Goal: Information Seeking & Learning: Learn about a topic

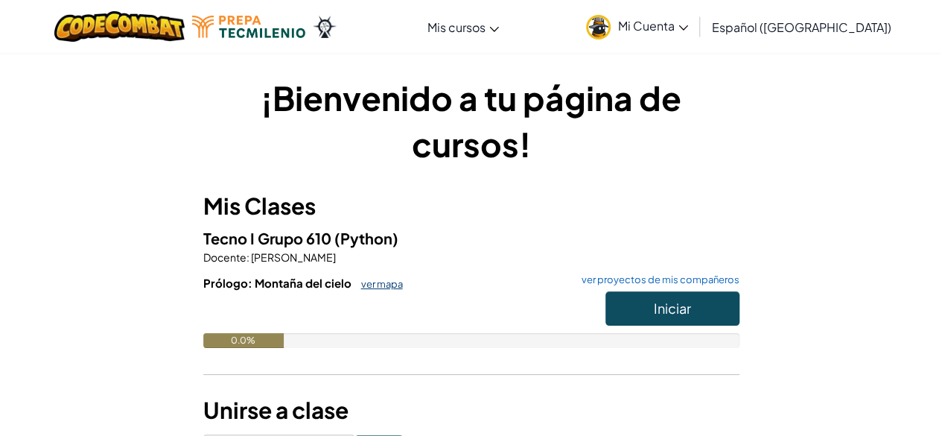
click at [370, 285] on link "ver mapa" at bounding box center [378, 284] width 49 height 12
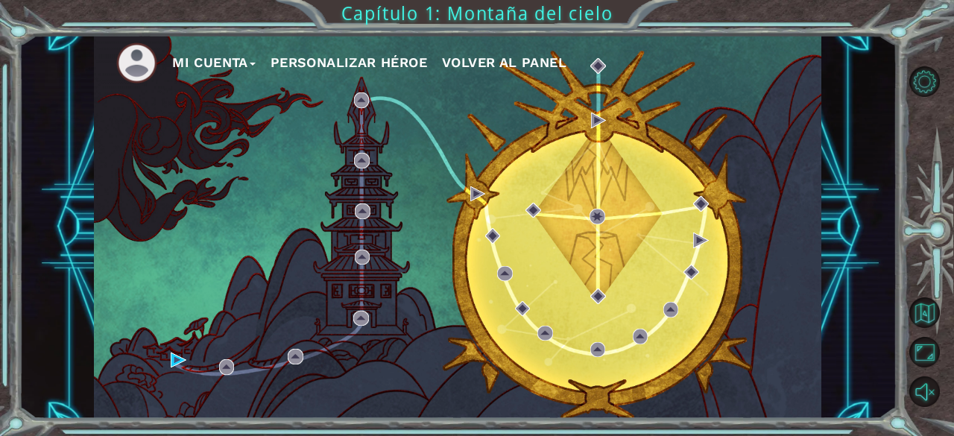
click at [918, 368] on div at bounding box center [931, 237] width 43 height 349
click at [423, 64] on button "Personalizar héroe" at bounding box center [348, 62] width 156 height 22
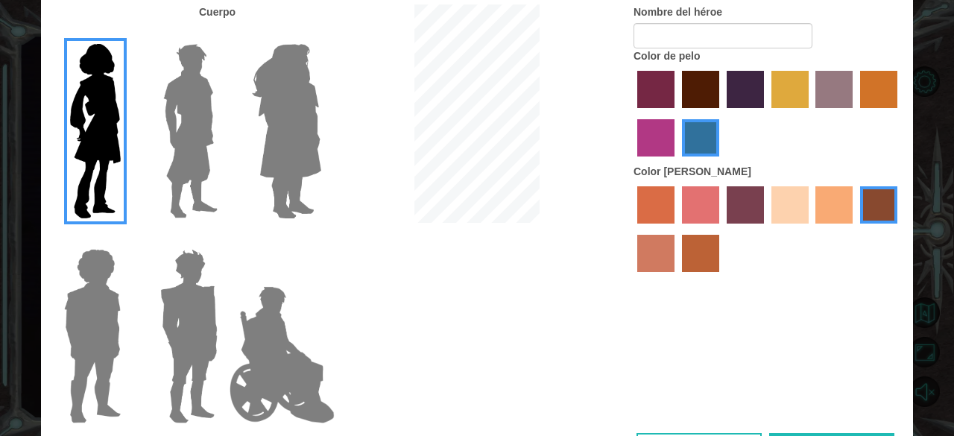
click at [654, 84] on label "paprika hair color" at bounding box center [655, 89] width 37 height 37
click at [632, 113] on input "paprika hair color" at bounding box center [632, 113] width 0 height 0
click at [704, 124] on label "lachmara hair color" at bounding box center [700, 137] width 37 height 37
click at [676, 162] on input "lachmara hair color" at bounding box center [676, 162] width 0 height 0
click at [708, 126] on label "lachmara hair color" at bounding box center [700, 137] width 37 height 37
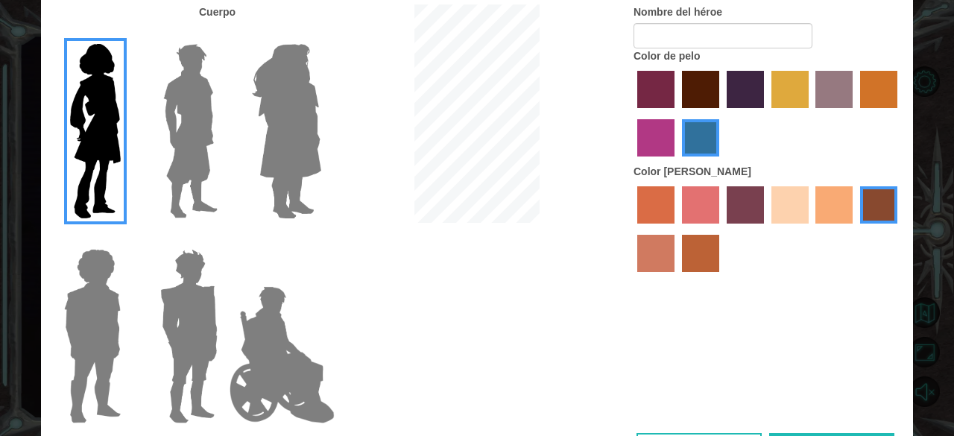
click at [676, 162] on input "lachmara hair color" at bounding box center [676, 162] width 0 height 0
click at [301, 89] on img at bounding box center [286, 131] width 81 height 186
click at [320, 34] on input "Hero Amethyst" at bounding box center [320, 34] width 0 height 0
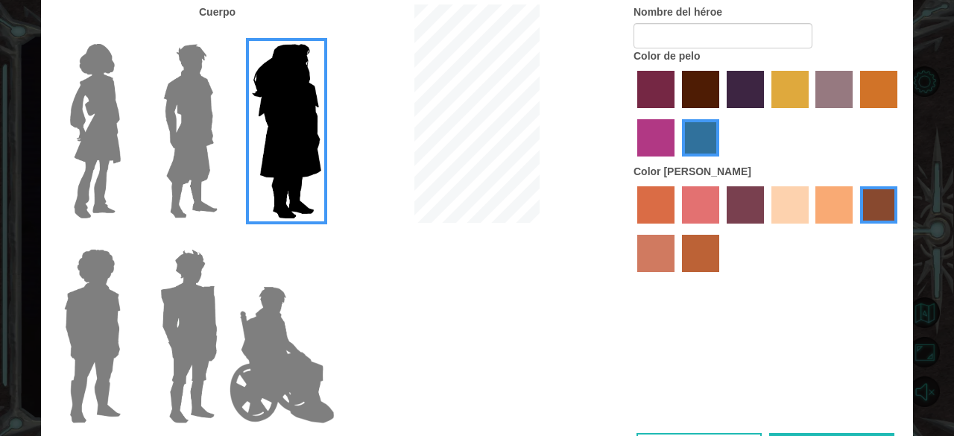
click at [191, 95] on img at bounding box center [190, 131] width 66 height 186
click at [224, 34] on input "Hero Lars" at bounding box center [224, 34] width 0 height 0
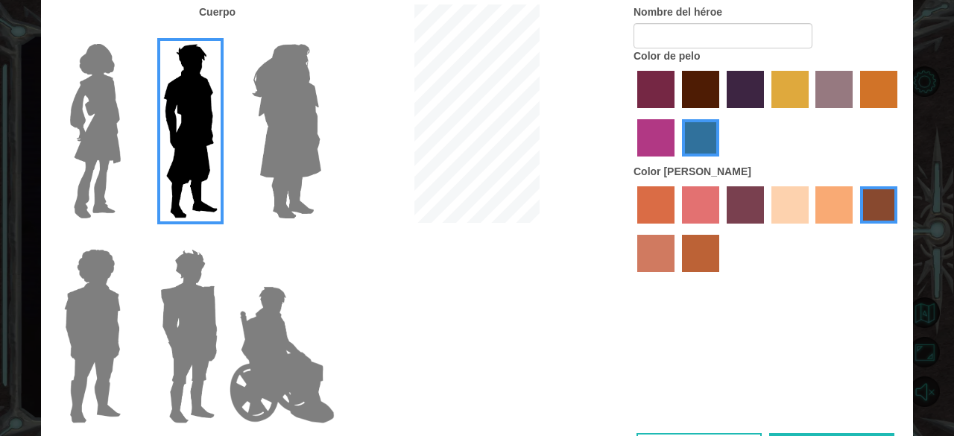
click at [292, 317] on img at bounding box center [282, 354] width 117 height 149
click at [320, 239] on input "Hero Jamie" at bounding box center [320, 239] width 0 height 0
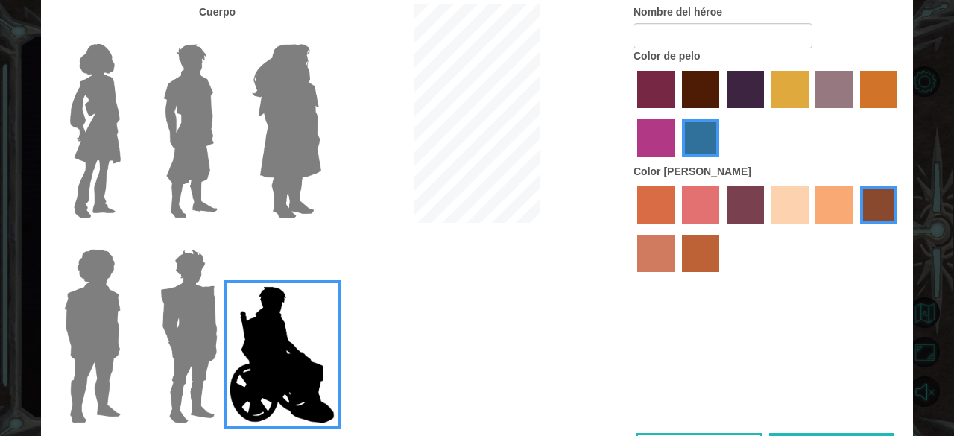
click at [190, 273] on img at bounding box center [188, 336] width 69 height 186
click at [224, 239] on input "Hero Garnet" at bounding box center [224, 239] width 0 height 0
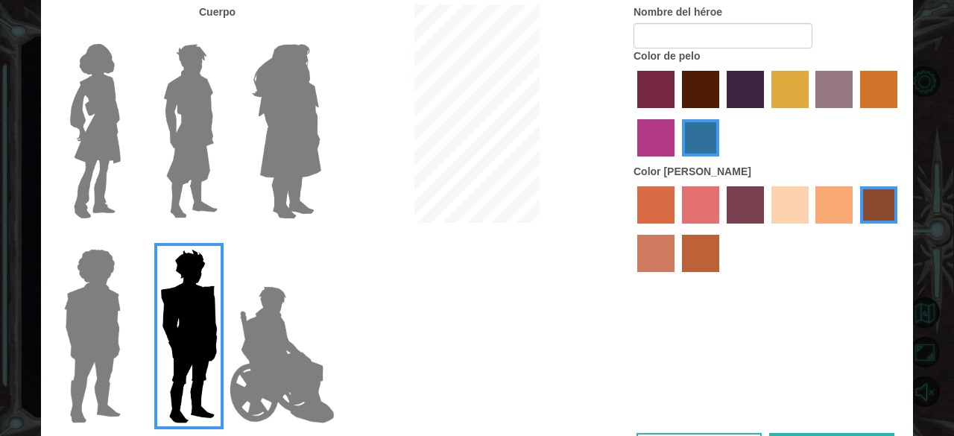
click at [116, 285] on img at bounding box center [92, 336] width 69 height 186
click at [127, 239] on input "Hero Steven" at bounding box center [127, 239] width 0 height 0
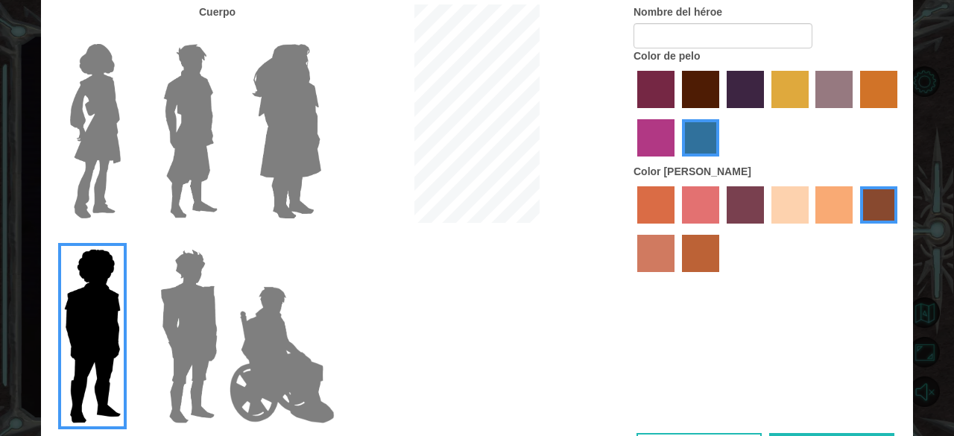
click at [115, 144] on img at bounding box center [95, 131] width 63 height 186
click at [127, 34] on input "Hero Connie" at bounding box center [127, 34] width 0 height 0
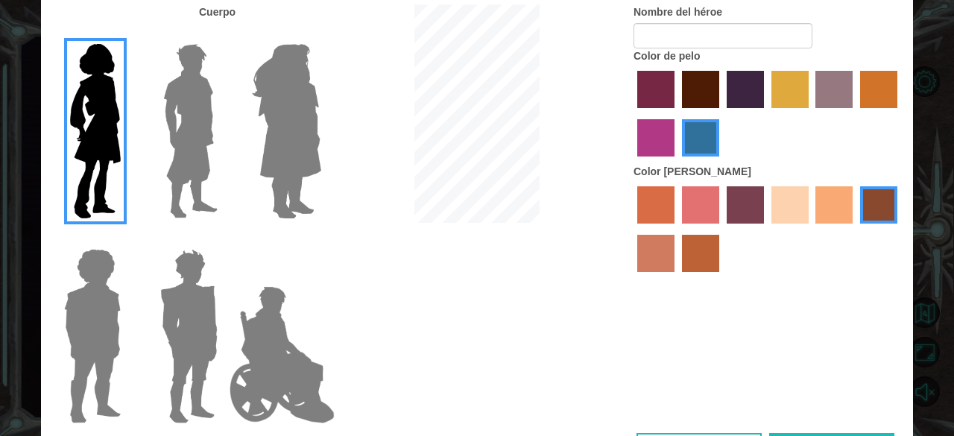
click at [758, 90] on label "hot purple hair color" at bounding box center [744, 89] width 37 height 37
click at [721, 113] on input "hot purple hair color" at bounding box center [721, 113] width 0 height 0
click at [720, 89] on div at bounding box center [767, 115] width 268 height 97
click at [822, 86] on label "bazaar hair color" at bounding box center [833, 89] width 37 height 37
click at [811, 113] on input "bazaar hair color" at bounding box center [811, 113] width 0 height 0
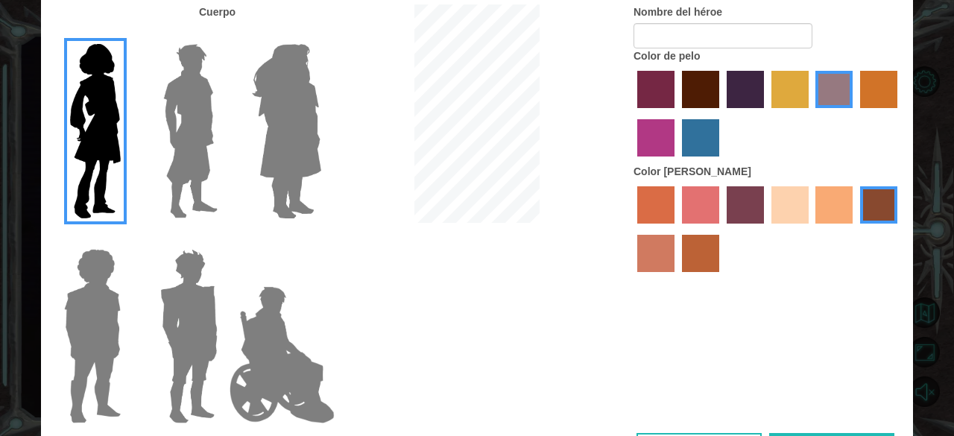
click at [881, 89] on label "gold drop hair color" at bounding box center [878, 89] width 37 height 37
click at [855, 113] on input "gold drop hair color" at bounding box center [855, 113] width 0 height 0
click at [648, 133] on label "medium red violet hair color" at bounding box center [655, 137] width 37 height 37
click at [899, 113] on input "medium red violet hair color" at bounding box center [899, 113] width 0 height 0
click at [648, 63] on label "Color de pelo" at bounding box center [666, 55] width 66 height 15
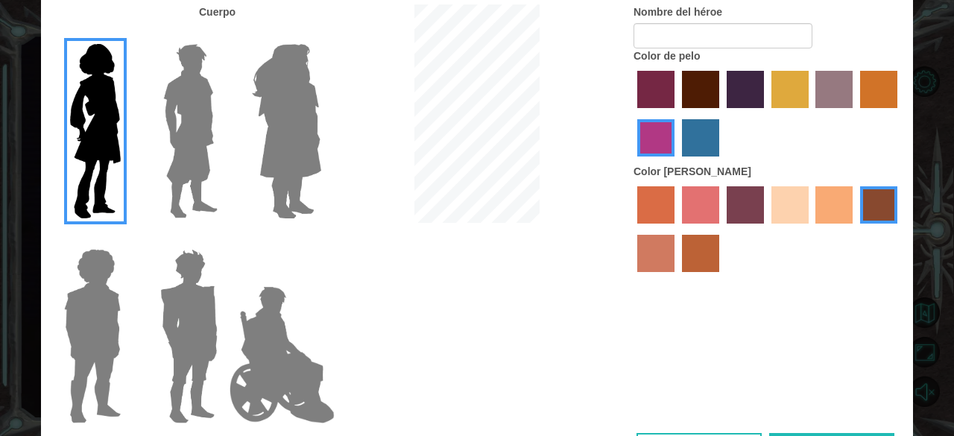
click at [657, 88] on label "paprika hair color" at bounding box center [655, 89] width 37 height 37
click at [632, 113] on input "paprika hair color" at bounding box center [632, 113] width 0 height 0
click at [694, 88] on label "maroon hair color" at bounding box center [700, 89] width 37 height 37
click at [676, 113] on input "maroon hair color" at bounding box center [676, 113] width 0 height 0
click at [697, 127] on label "lachmara hair color" at bounding box center [700, 137] width 37 height 37
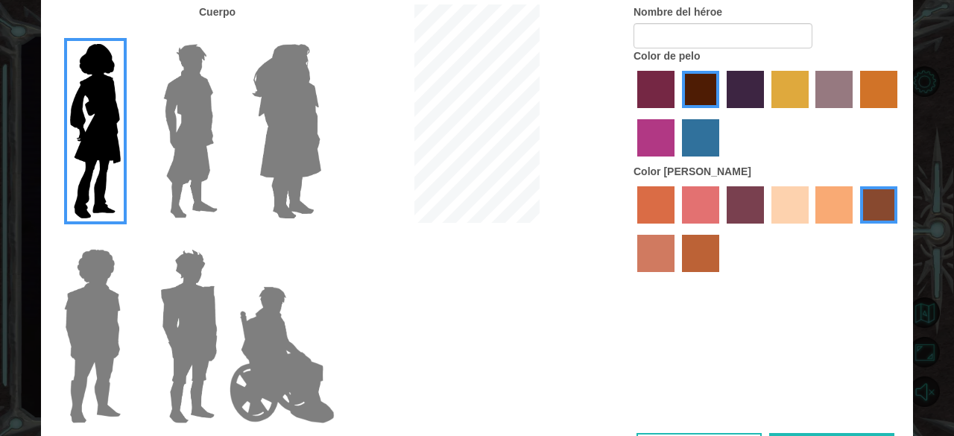
click at [676, 162] on input "lachmara hair color" at bounding box center [676, 162] width 0 height 0
click at [824, 205] on label "tacao skin color" at bounding box center [833, 204] width 37 height 37
click at [811, 229] on input "tacao skin color" at bounding box center [811, 229] width 0 height 0
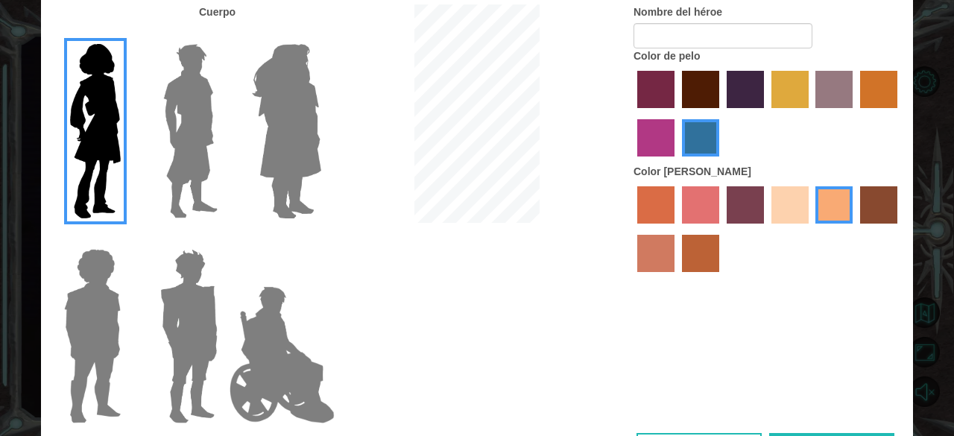
click at [805, 200] on label "sandy beach skin color" at bounding box center [789, 204] width 37 height 37
click at [766, 229] on input "sandy beach skin color" at bounding box center [766, 229] width 0 height 0
click at [697, 98] on label "maroon hair color" at bounding box center [700, 89] width 37 height 37
click at [676, 113] on input "maroon hair color" at bounding box center [676, 113] width 0 height 0
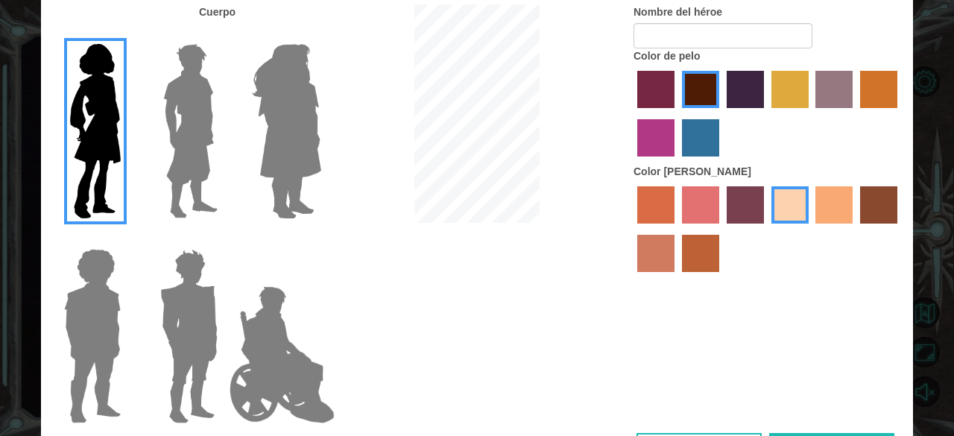
click at [711, 196] on label "froly skin color" at bounding box center [700, 204] width 37 height 37
click at [676, 229] on input "froly skin color" at bounding box center [676, 229] width 0 height 0
click at [650, 211] on label "sorbus skin color" at bounding box center [655, 204] width 37 height 37
click at [632, 229] on input "sorbus skin color" at bounding box center [632, 229] width 0 height 0
click at [666, 251] on label "burning sand skin color" at bounding box center [655, 253] width 37 height 37
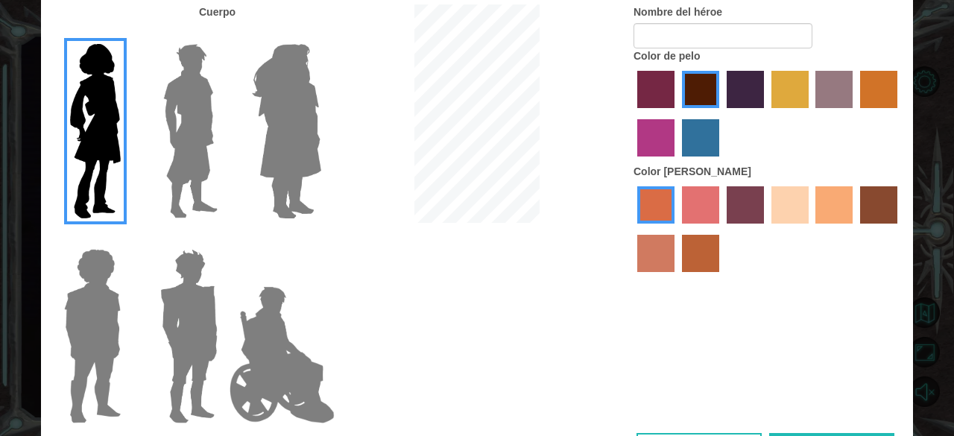
click at [899, 229] on input "burning sand skin color" at bounding box center [899, 229] width 0 height 0
click at [776, 213] on label "sandy beach skin color" at bounding box center [789, 204] width 37 height 37
click at [766, 229] on input "sandy beach skin color" at bounding box center [766, 229] width 0 height 0
click at [846, 201] on label "tacao skin color" at bounding box center [833, 204] width 37 height 37
click at [811, 229] on input "tacao skin color" at bounding box center [811, 229] width 0 height 0
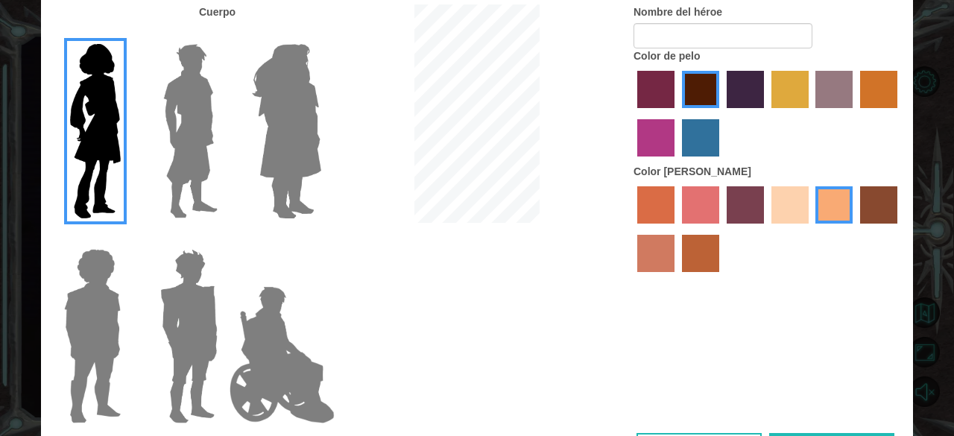
click at [745, 89] on label "hot purple hair color" at bounding box center [744, 89] width 37 height 37
click at [721, 113] on input "hot purple hair color" at bounding box center [721, 113] width 0 height 0
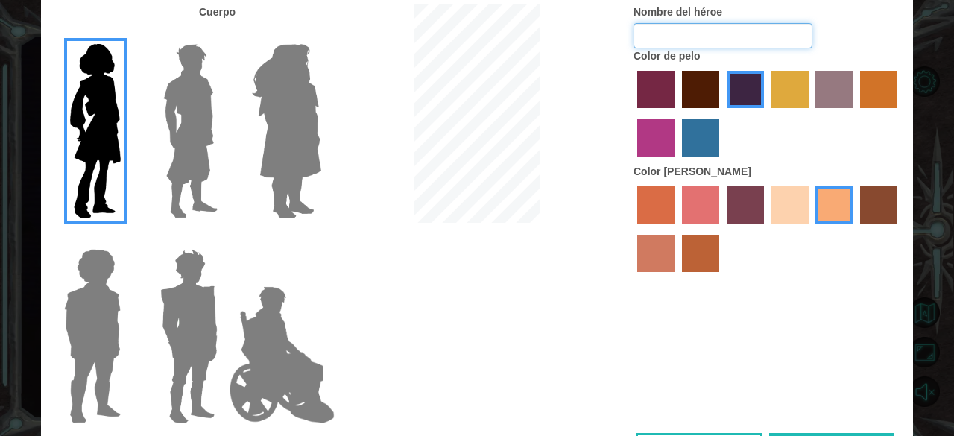
click at [704, 36] on input "Nombre del héroe" at bounding box center [722, 35] width 179 height 25
type input "Vall"
click at [603, 147] on div at bounding box center [477, 115] width 291 height 222
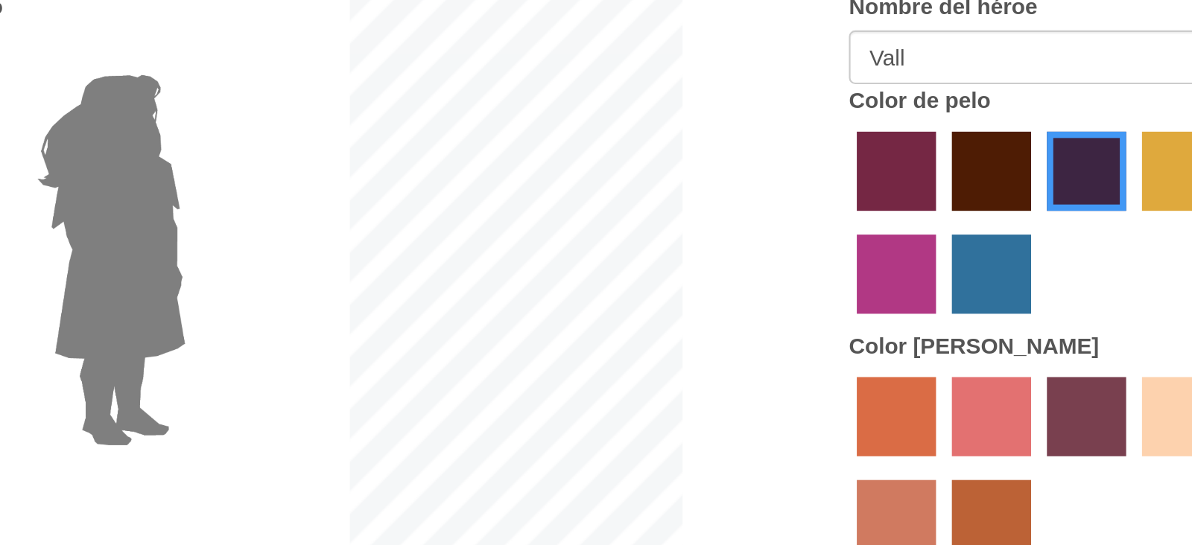
click at [807, 157] on label "maroon hair color" at bounding box center [819, 144] width 37 height 37
click at [796, 168] on input "maroon hair color" at bounding box center [796, 168] width 0 height 0
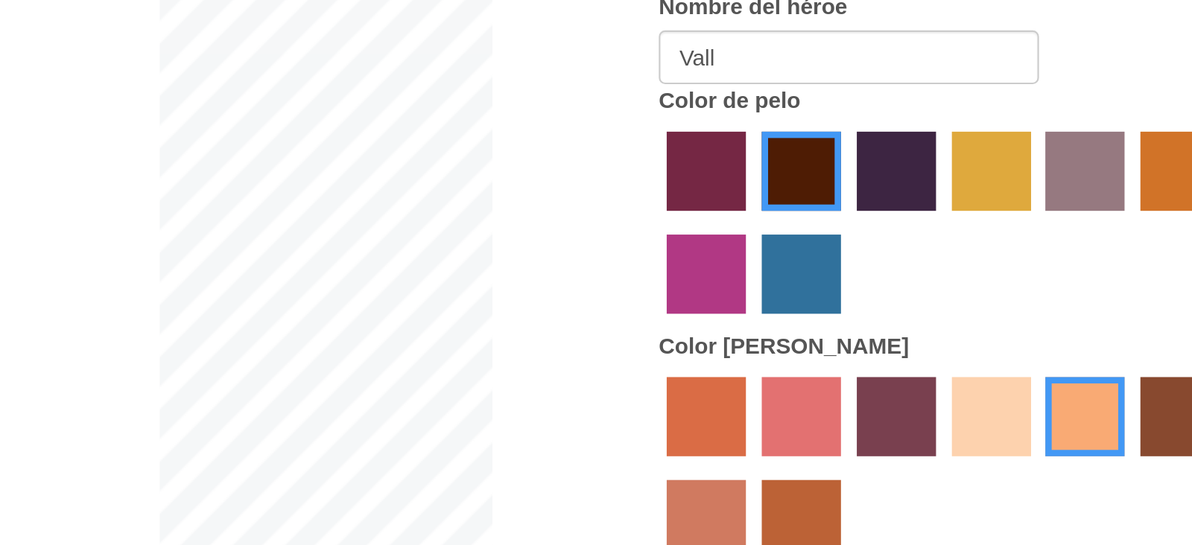
click at [802, 193] on label "lachmara hair color" at bounding box center [819, 192] width 37 height 37
click at [796, 217] on input "lachmara hair color" at bounding box center [796, 217] width 0 height 0
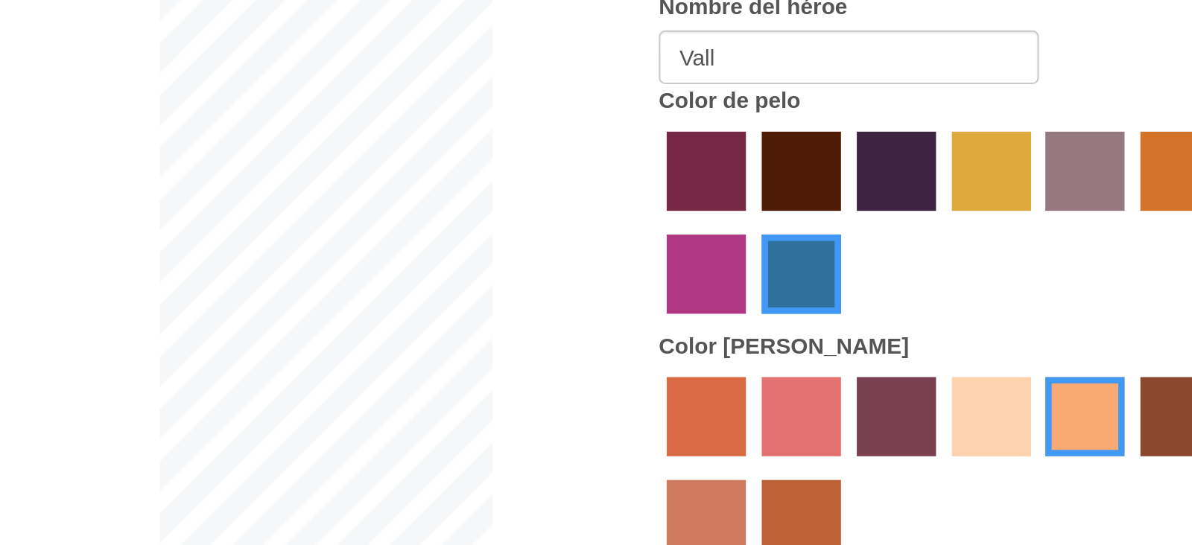
click at [942, 247] on label "karma skin color" at bounding box center [997, 259] width 37 height 37
click at [942, 284] on input "karma skin color" at bounding box center [974, 284] width 0 height 0
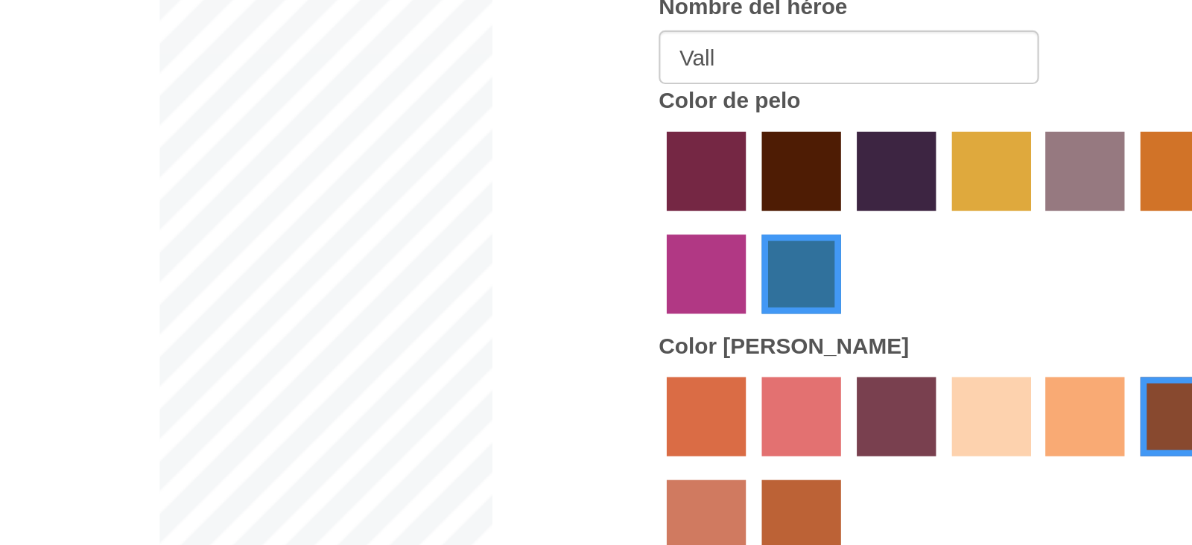
click at [930, 260] on div at bounding box center [886, 286] width 268 height 97
click at [941, 259] on label "tacao skin color" at bounding box center [952, 259] width 37 height 37
click at [930, 284] on input "tacao skin color" at bounding box center [930, 284] width 0 height 0
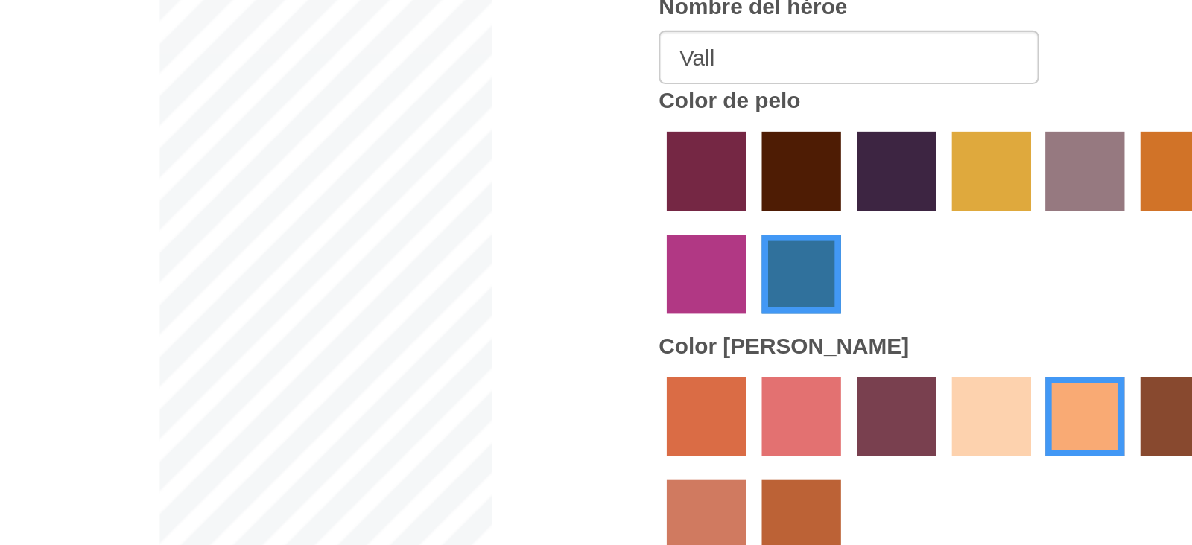
click at [813, 159] on label "maroon hair color" at bounding box center [819, 144] width 37 height 37
click at [796, 168] on input "maroon hair color" at bounding box center [796, 168] width 0 height 0
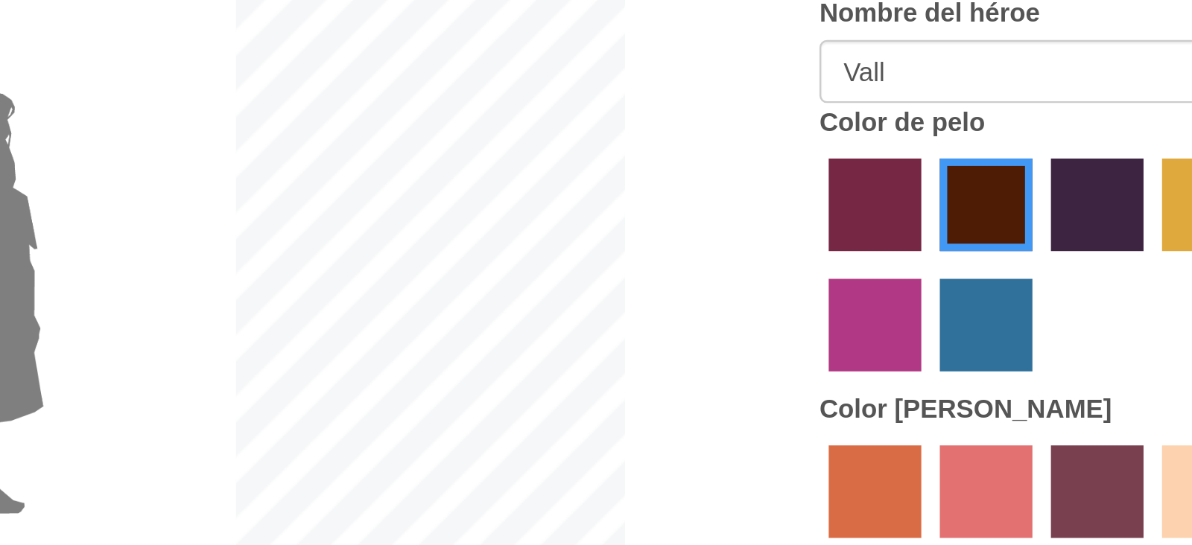
click at [869, 150] on label "hot purple hair color" at bounding box center [864, 144] width 37 height 37
click at [840, 168] on input "hot purple hair color" at bounding box center [840, 168] width 0 height 0
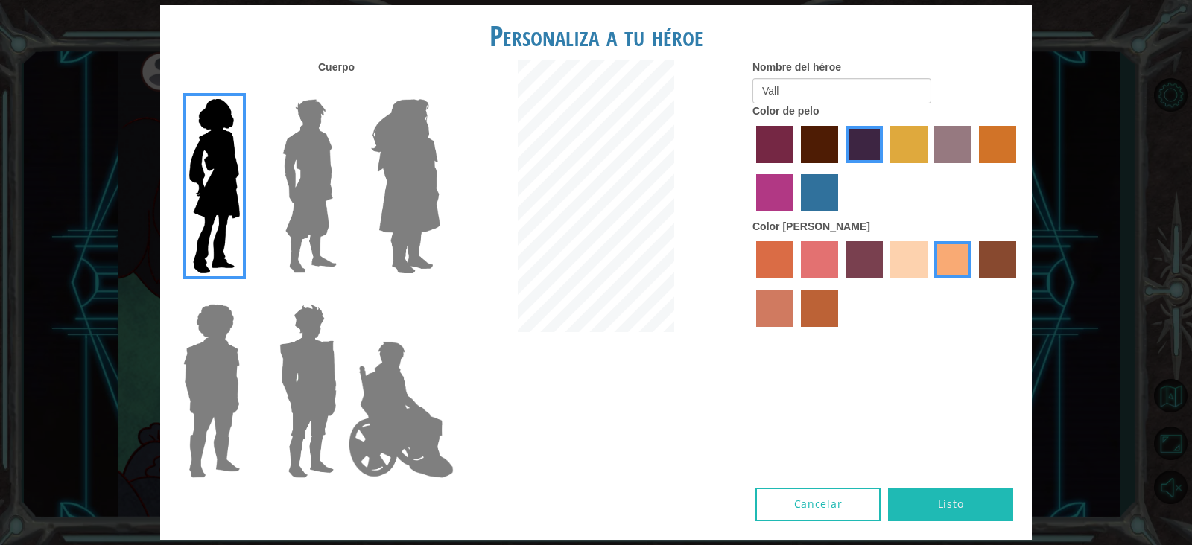
click at [942, 435] on button "Listo" at bounding box center [950, 505] width 125 height 34
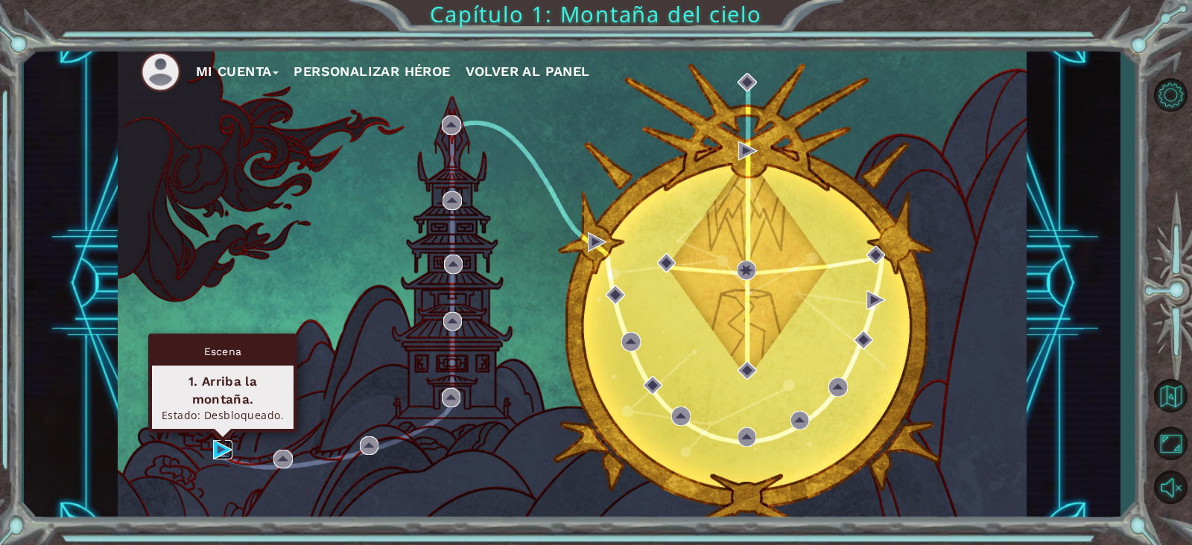
click at [220, 435] on img at bounding box center [222, 449] width 19 height 19
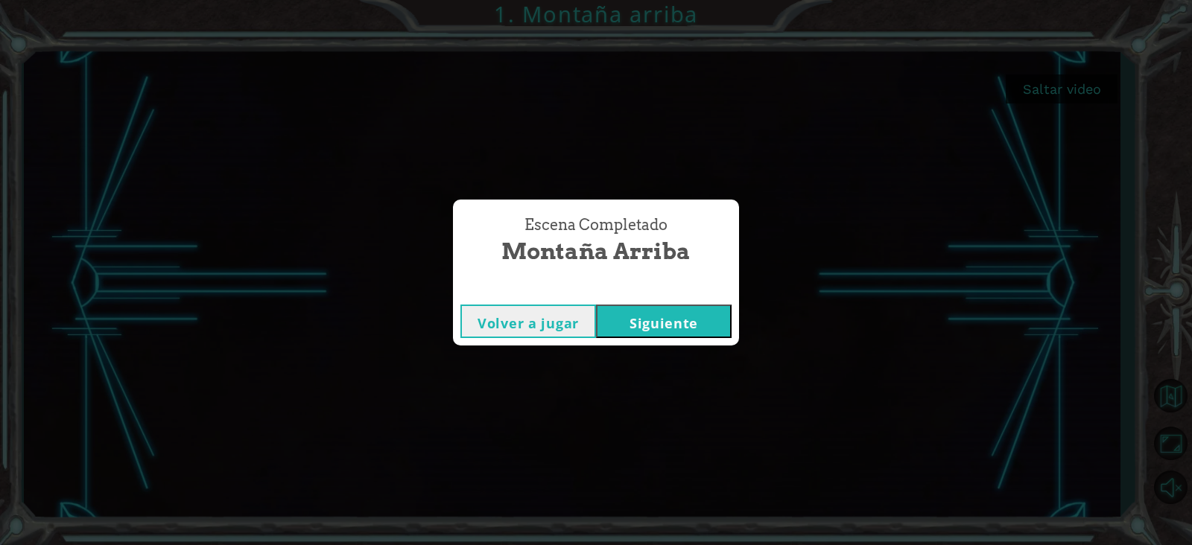
click at [684, 320] on button "Siguiente" at bounding box center [664, 322] width 136 height 34
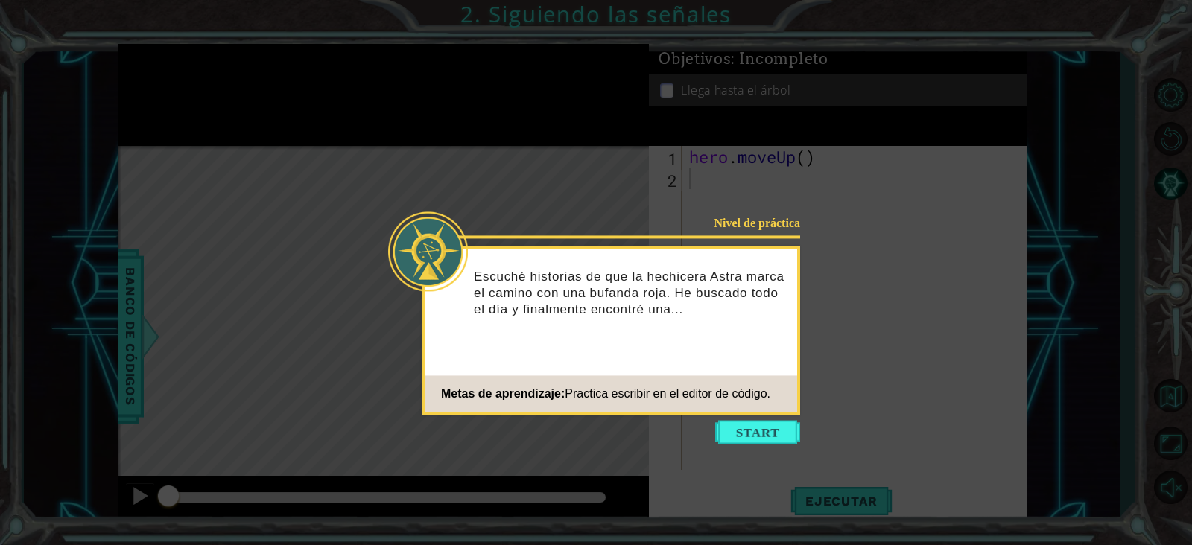
drag, startPoint x: 738, startPoint y: 427, endPoint x: 770, endPoint y: 249, distance: 181.1
click at [770, 249] on div "Nivel de práctica Escuché historias de que la hechicera Astra marca el camino c…" at bounding box center [611, 298] width 372 height 98
click at [757, 435] on button "Start" at bounding box center [757, 432] width 85 height 24
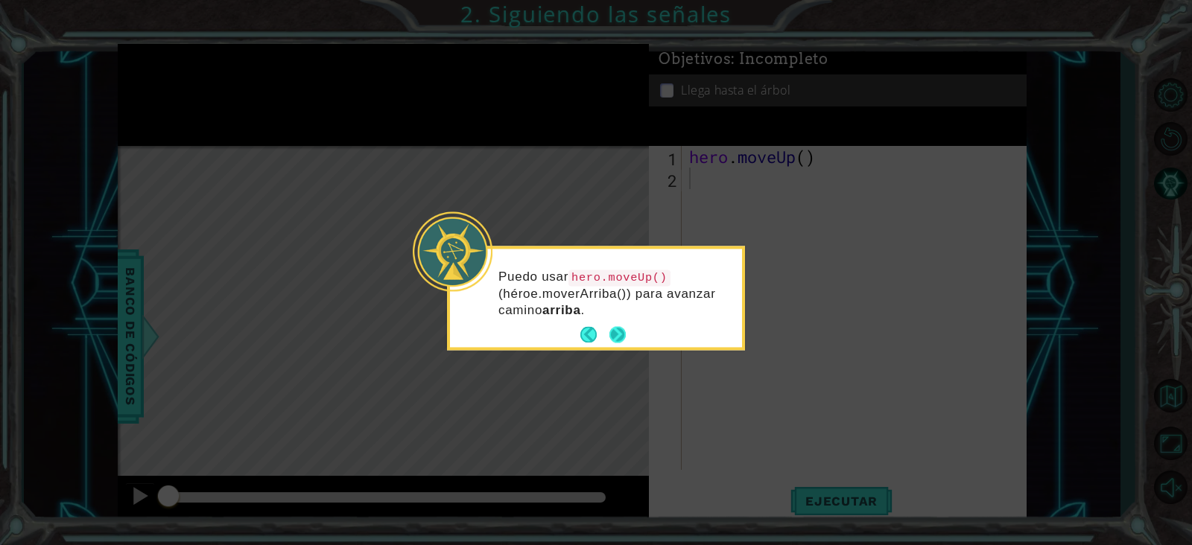
click at [618, 327] on button "Next" at bounding box center [617, 335] width 17 height 17
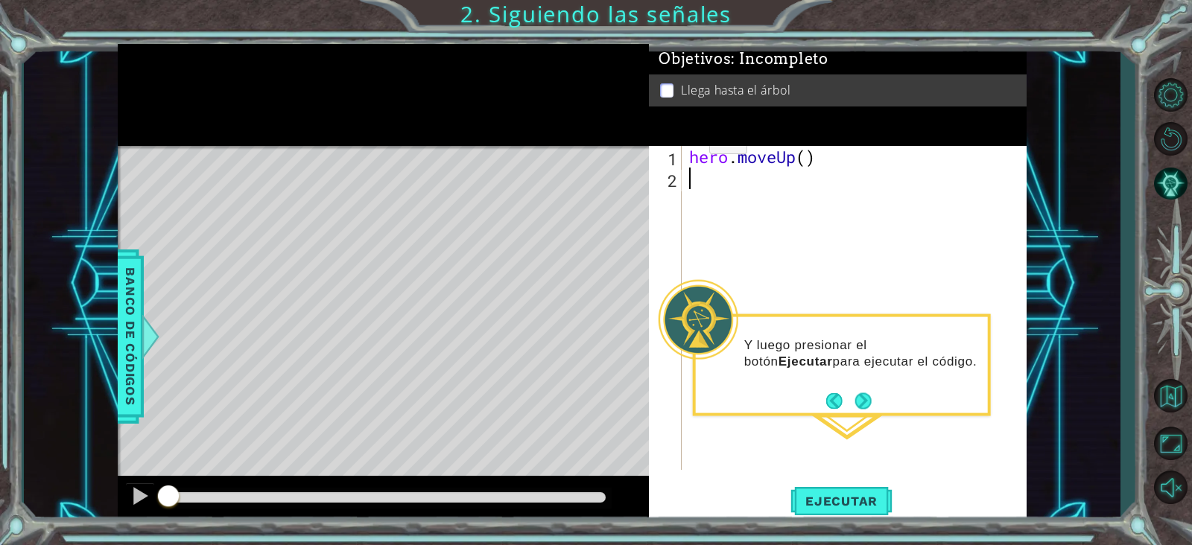
type textarea "#"
click at [696, 156] on div "hero . moveUp ( )" at bounding box center [858, 329] width 344 height 367
type textarea "hero.moveUp()"
click at [689, 154] on div "hero . moveUp ( )" at bounding box center [858, 329] width 344 height 367
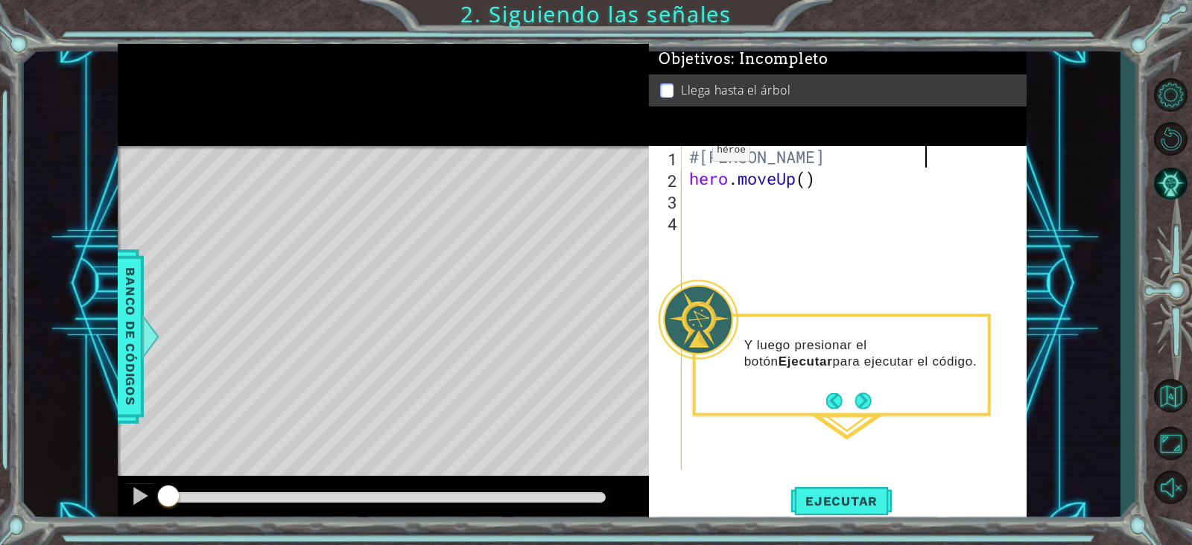
scroll to position [0, 10]
click at [694, 180] on div "#[PERSON_NAME] hero . moveUp ( )" at bounding box center [858, 329] width 344 height 367
type textarea "hero.moveUp()"
click at [689, 243] on div "#[PERSON_NAME] hero . moveUp ( )" at bounding box center [858, 329] width 344 height 367
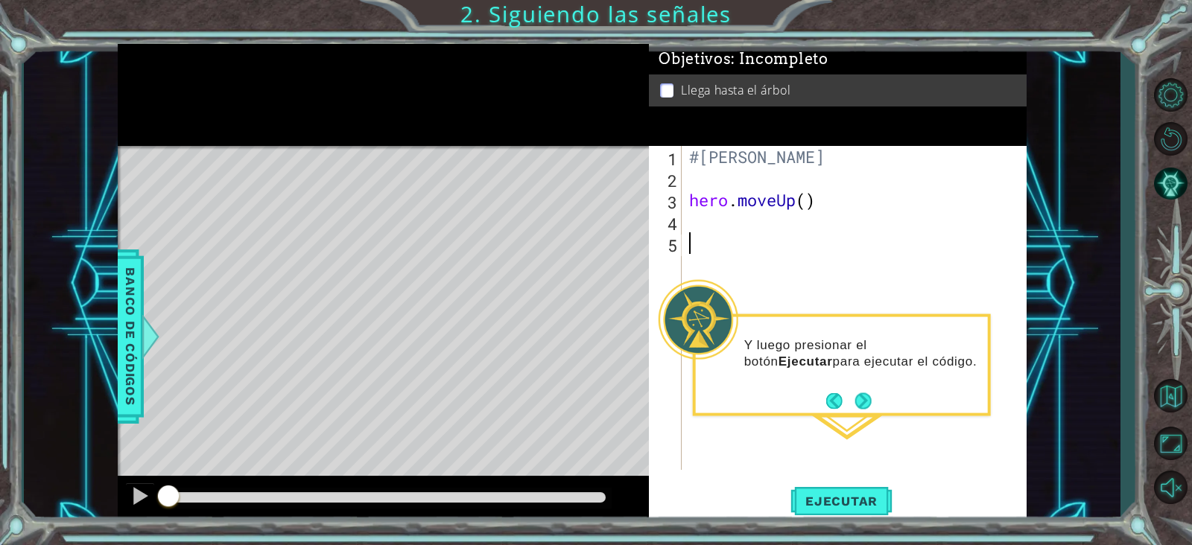
scroll to position [0, 0]
click at [684, 226] on div "1 2 3 4 5 #[PERSON_NAME] hero . moveUp ( ) הההההההההההההההההההההההההההההההההההה…" at bounding box center [836, 308] width 374 height 324
click at [688, 225] on div "#[PERSON_NAME] hero . moveUp ( )" at bounding box center [858, 329] width 344 height 367
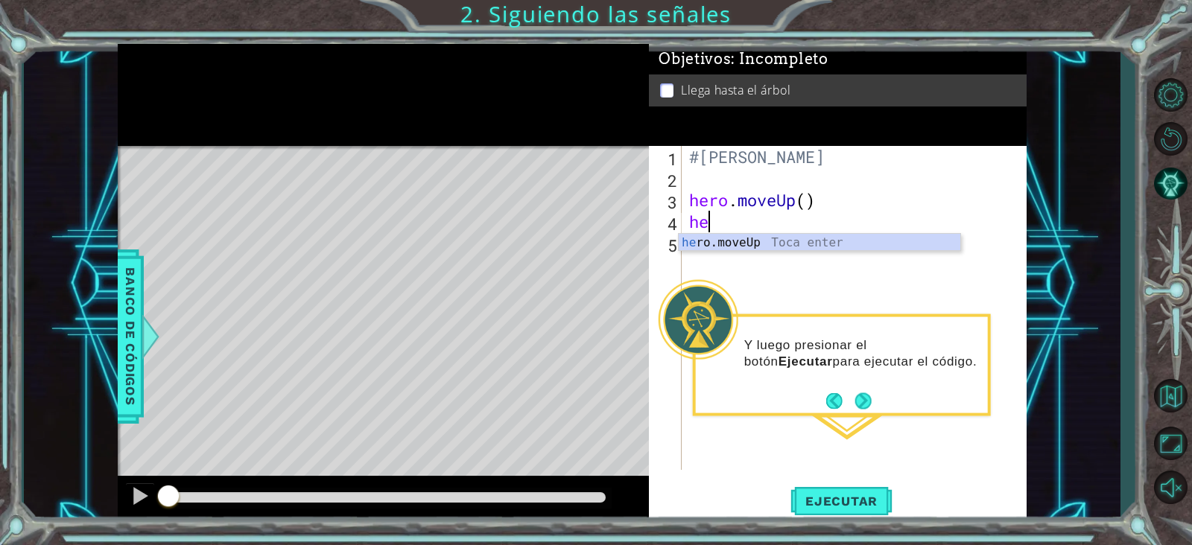
type textarea "her"
click at [704, 244] on div "her o.moveUp Toca enter" at bounding box center [820, 261] width 282 height 54
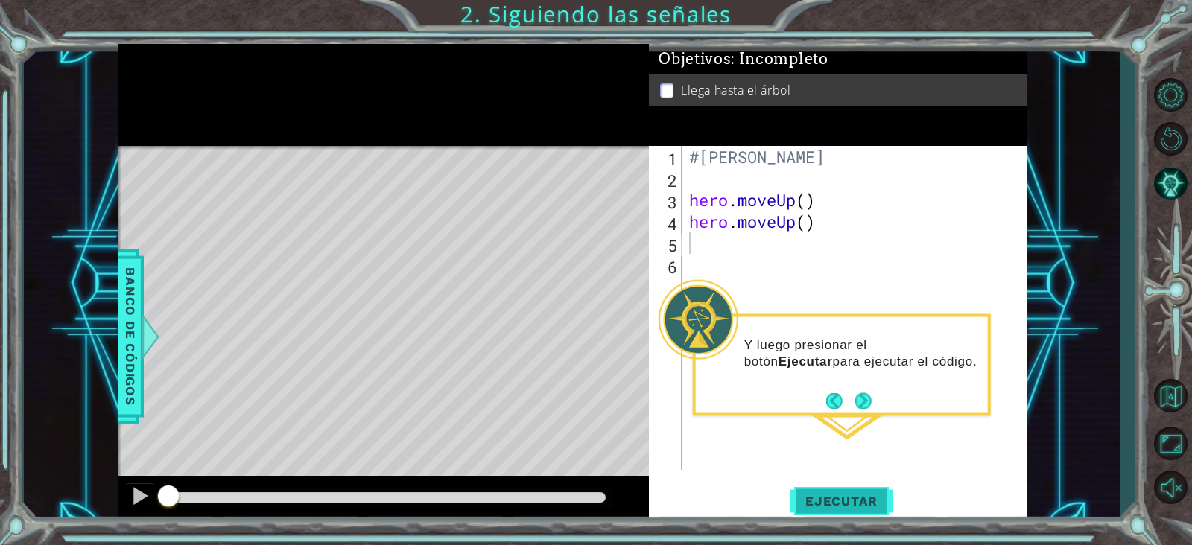
click at [846, 435] on button "Ejecutar" at bounding box center [841, 502] width 102 height 38
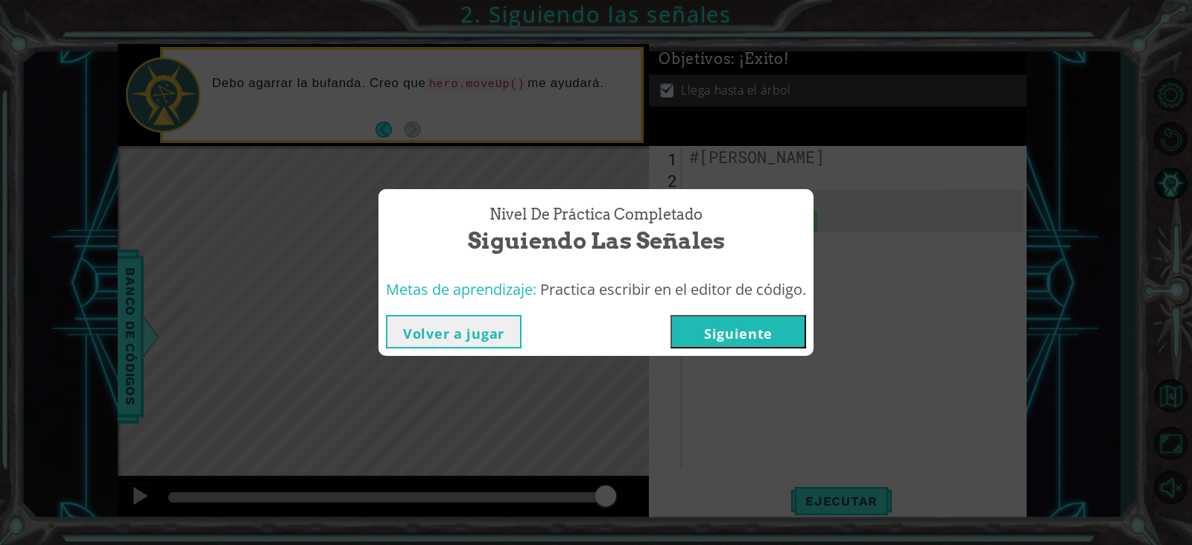
click at [475, 330] on button "Volver a jugar" at bounding box center [454, 332] width 136 height 34
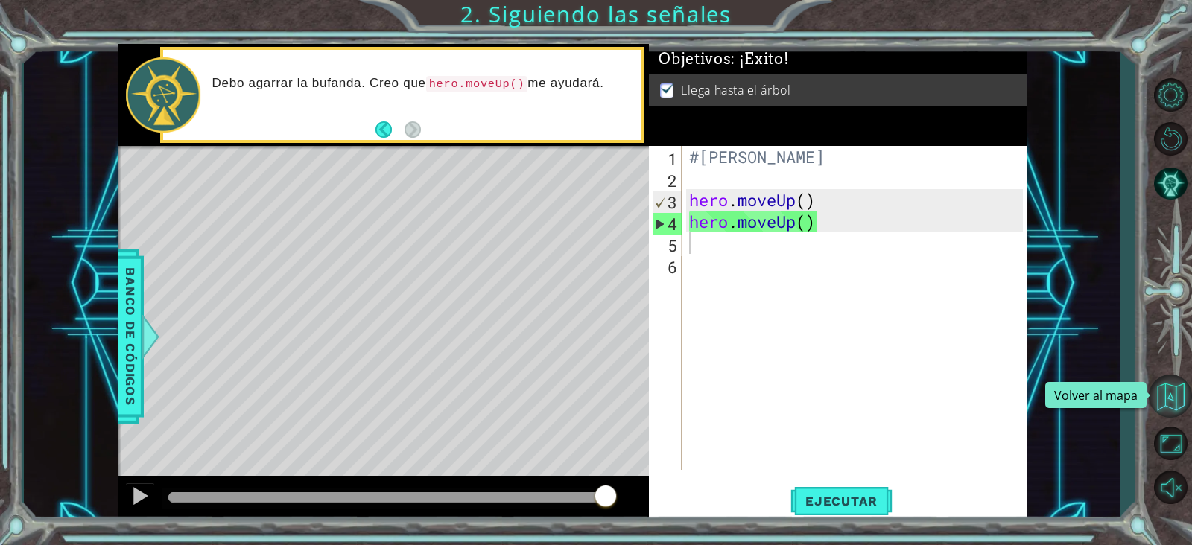
click at [942, 383] on button "Volver al mapa" at bounding box center [1170, 396] width 43 height 43
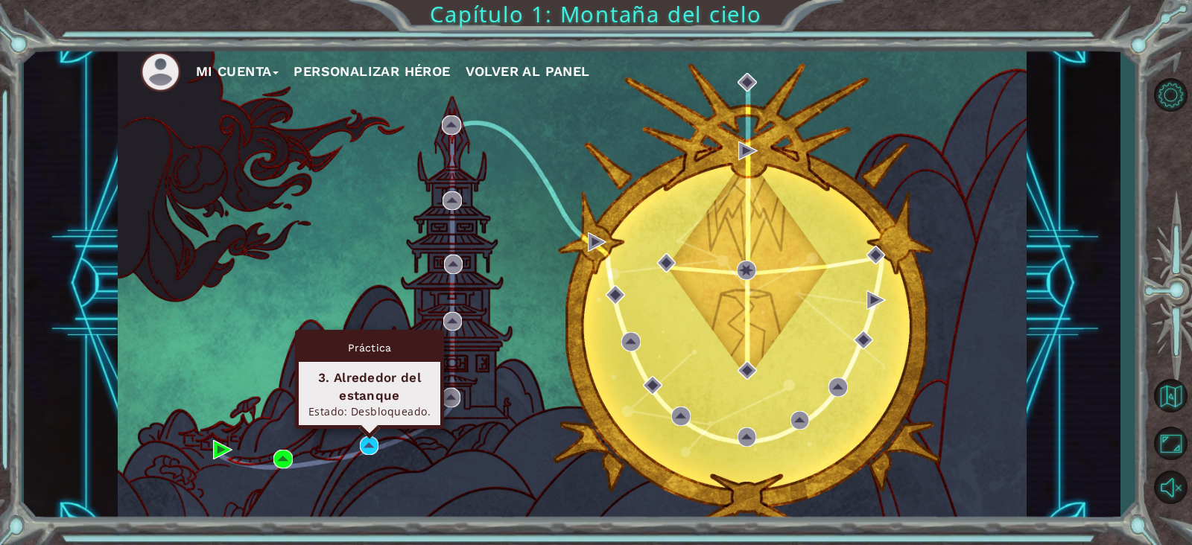
click at [369, 429] on div "Práctica 3. Alrededor del estanque Estado: Desbloqueado." at bounding box center [369, 379] width 149 height 99
click at [369, 435] on img at bounding box center [369, 446] width 19 height 19
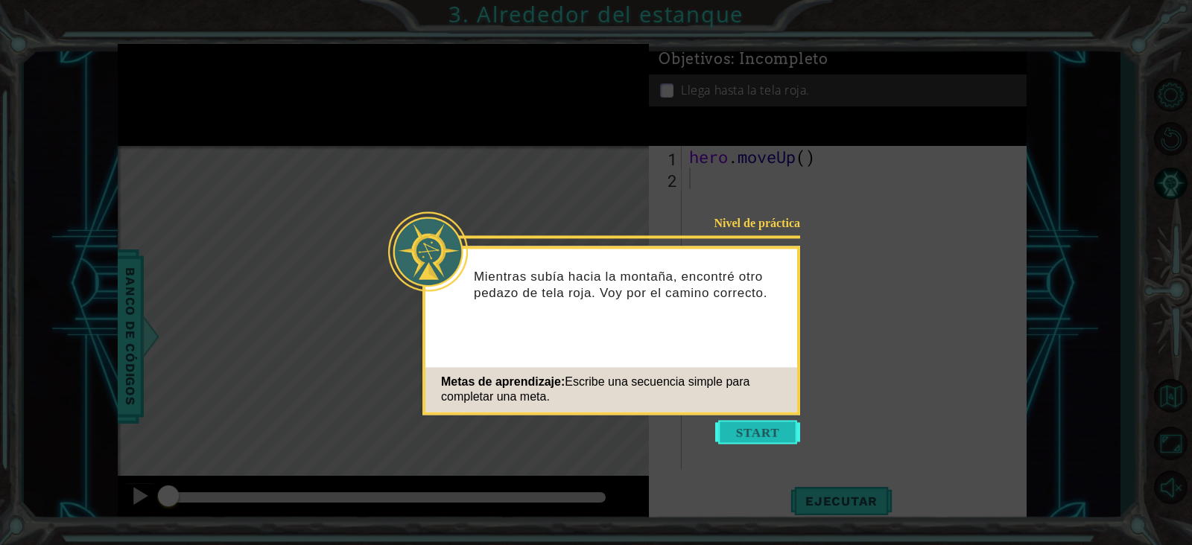
click at [733, 434] on button "Start" at bounding box center [757, 432] width 85 height 24
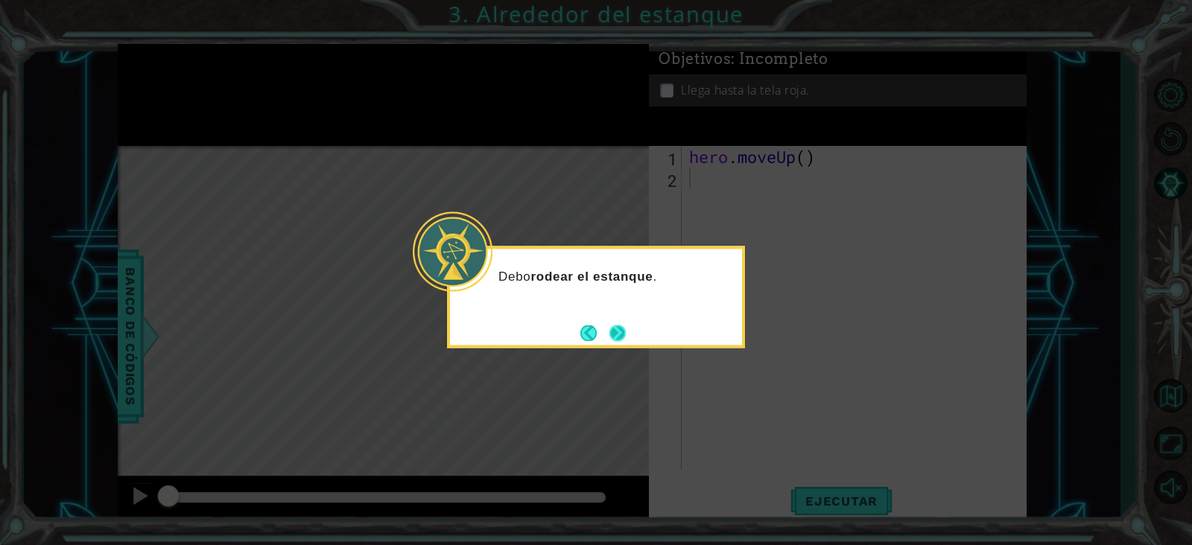
drag, startPoint x: 733, startPoint y: 434, endPoint x: 616, endPoint y: 332, distance: 154.7
click at [616, 332] on button "Next" at bounding box center [617, 333] width 17 height 17
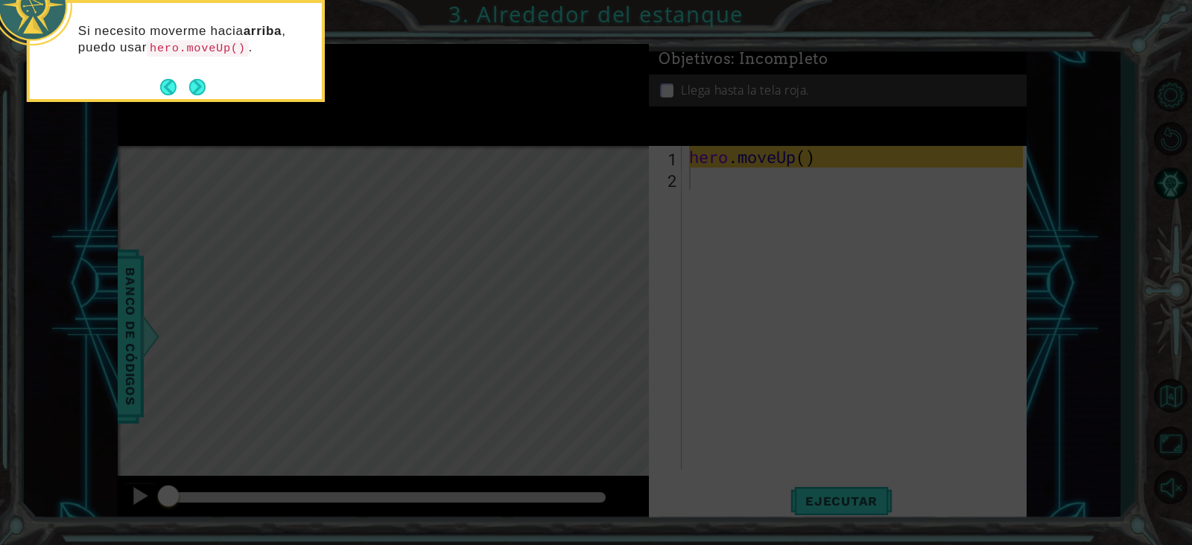
drag, startPoint x: 616, startPoint y: 332, endPoint x: 201, endPoint y: 83, distance: 484.2
click at [201, 83] on button "Next" at bounding box center [197, 87] width 16 height 16
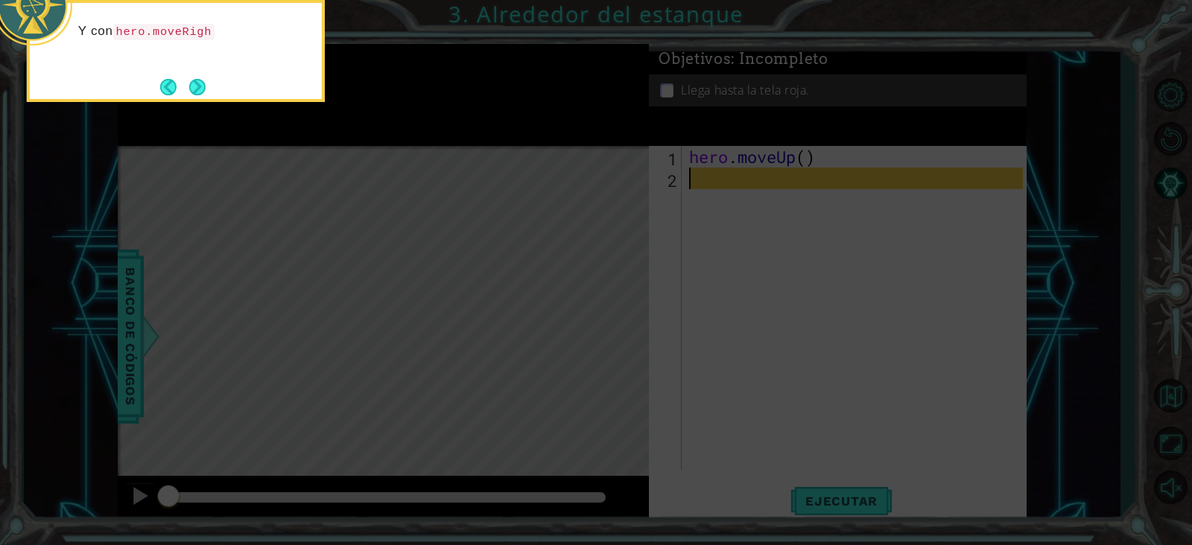
click at [201, 83] on button "Next" at bounding box center [197, 86] width 17 height 17
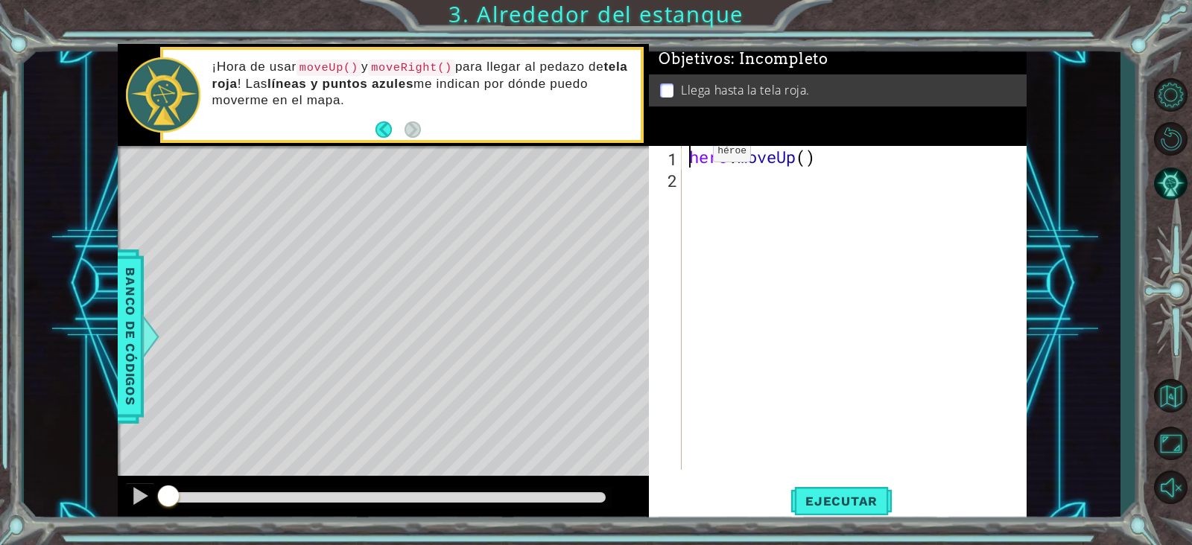
click at [690, 154] on div "hero . moveUp ( )" at bounding box center [858, 329] width 344 height 367
type textarea "hero.moveUp()"
click at [690, 161] on div "hero . moveUp ( )" at bounding box center [858, 329] width 344 height 367
click at [682, 180] on div "#[PERSON_NAME] 1 2 3 #[PERSON_NAME] hero . moveUp ( ) ההההההההההההההההההההההההה…" at bounding box center [836, 308] width 374 height 324
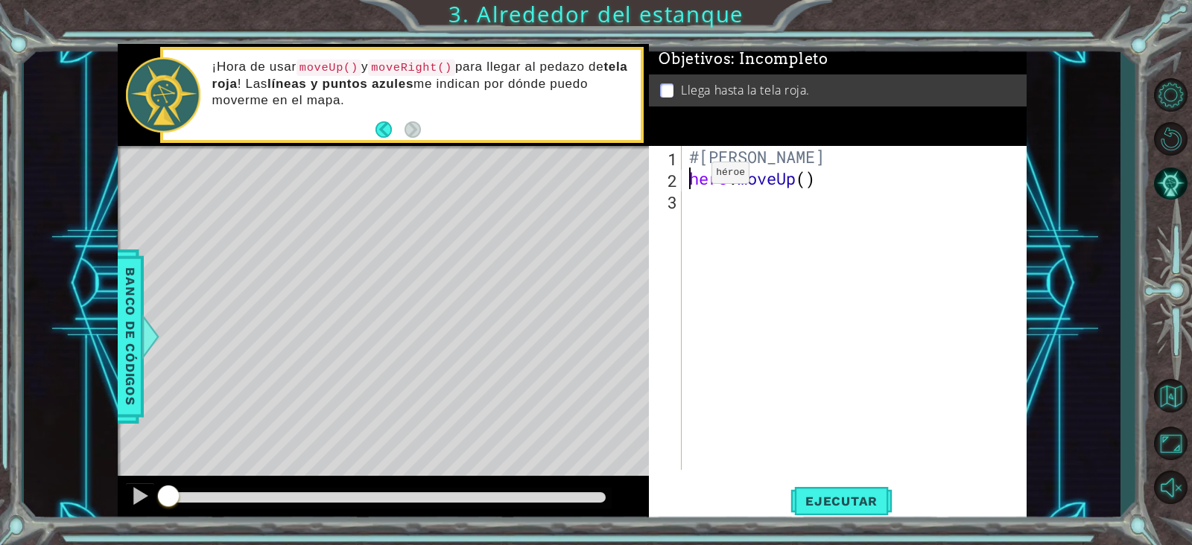
click at [689, 177] on div "#[PERSON_NAME] hero . moveUp ( )" at bounding box center [858, 329] width 344 height 367
type textarea "hero.moveUp()"
click at [744, 242] on div "#[PERSON_NAME] hero . moveUp ( )" at bounding box center [858, 329] width 344 height 367
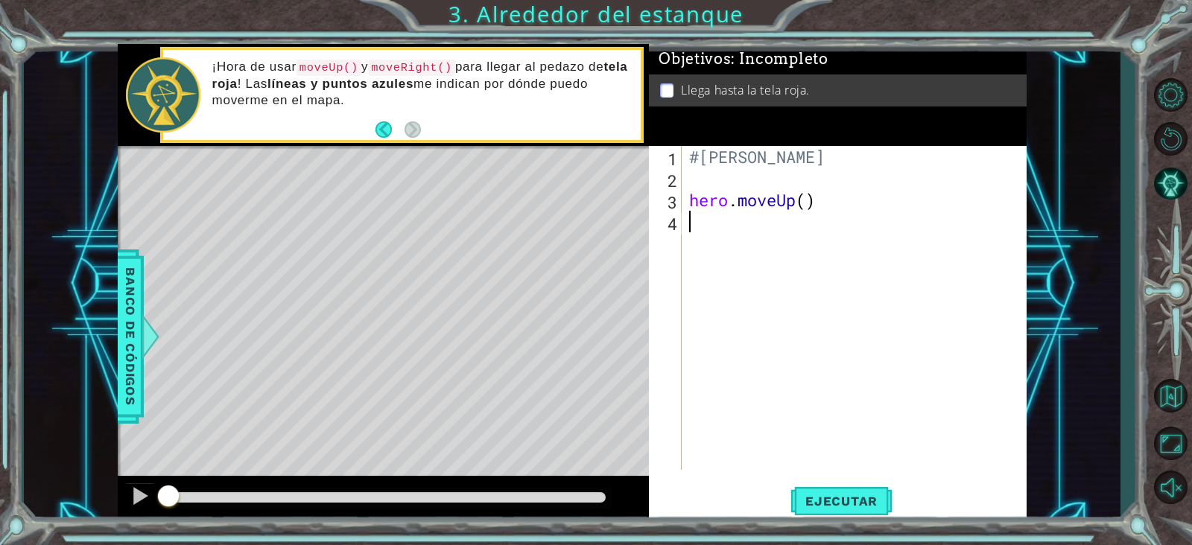
type textarea "H"
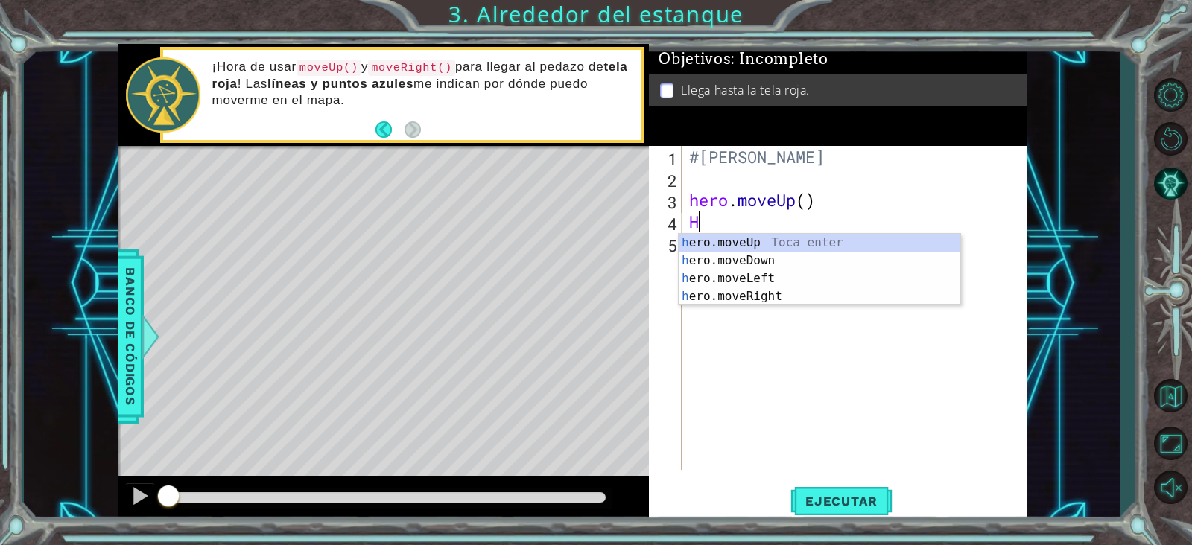
click at [744, 242] on div "h ero.moveUp Toca enter h ero.moveDown Toca enter h ero.moveLeft Toca enter h e…" at bounding box center [820, 287] width 282 height 107
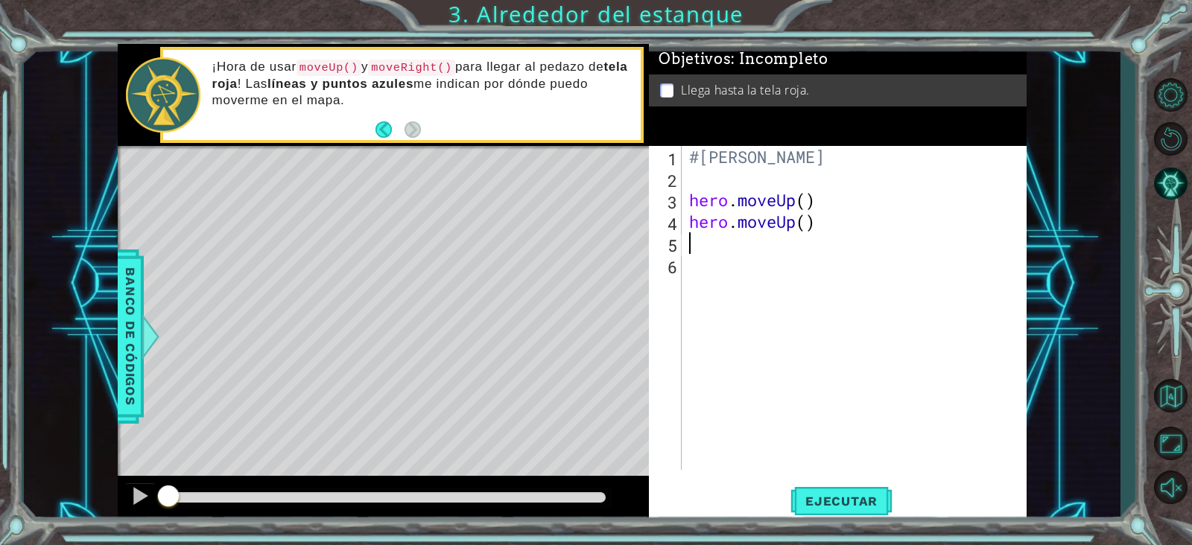
type textarea "he"
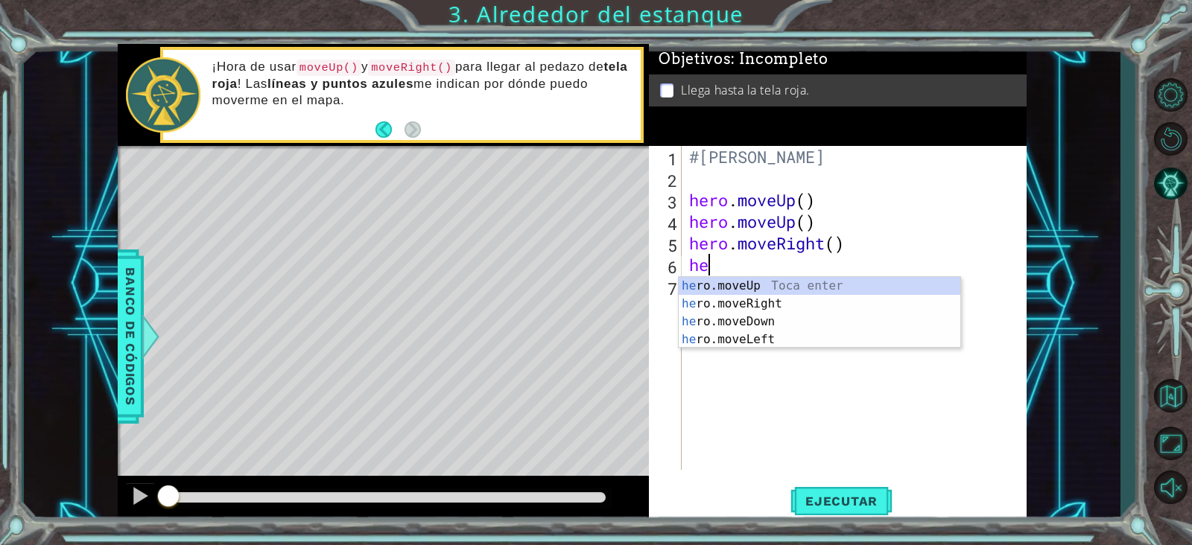
type textarea "hero"
click at [755, 289] on div "hero .moveUp Toca enter hero .moveRight Toca enter hero .moveDown Toca enter he…" at bounding box center [820, 330] width 282 height 107
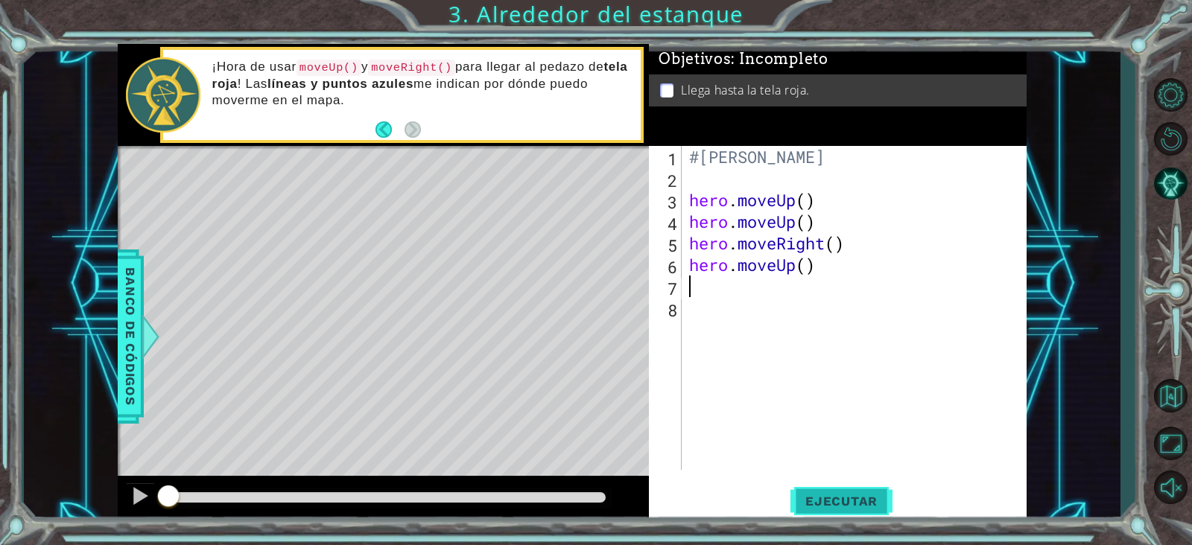
click at [838, 435] on button "Ejecutar" at bounding box center [841, 502] width 102 height 38
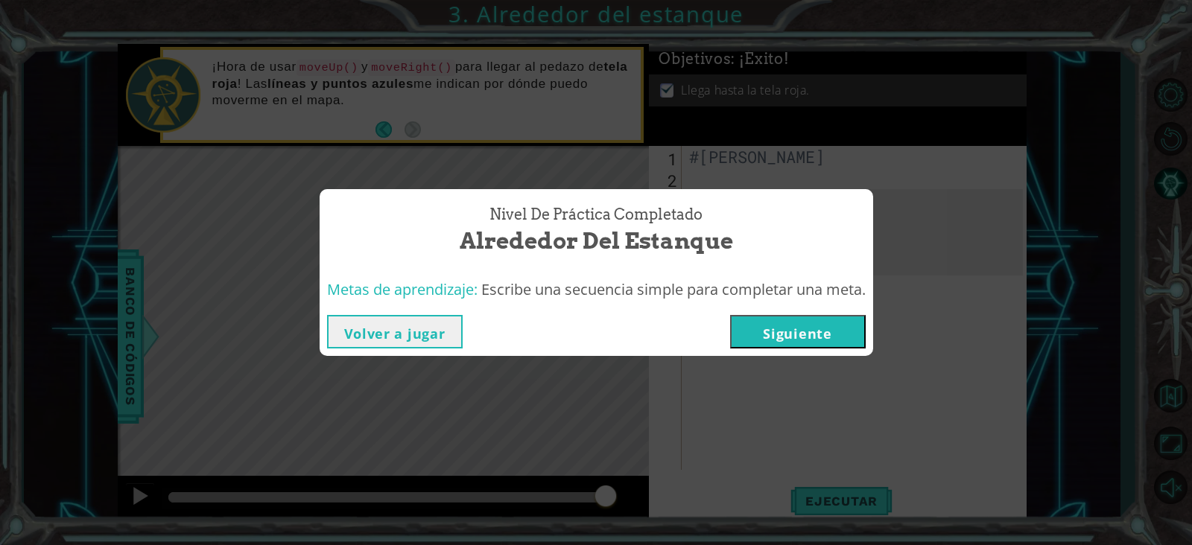
click at [764, 329] on button "Siguiente" at bounding box center [798, 332] width 136 height 34
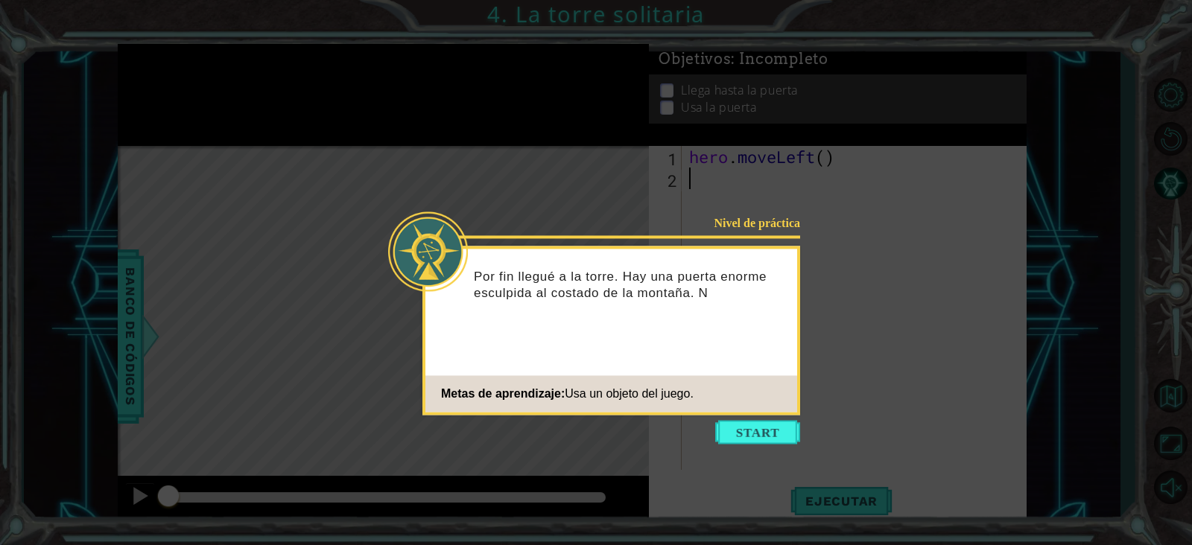
click at [942, 273] on icon at bounding box center [596, 272] width 1192 height 545
click at [775, 432] on button "Start" at bounding box center [757, 432] width 85 height 24
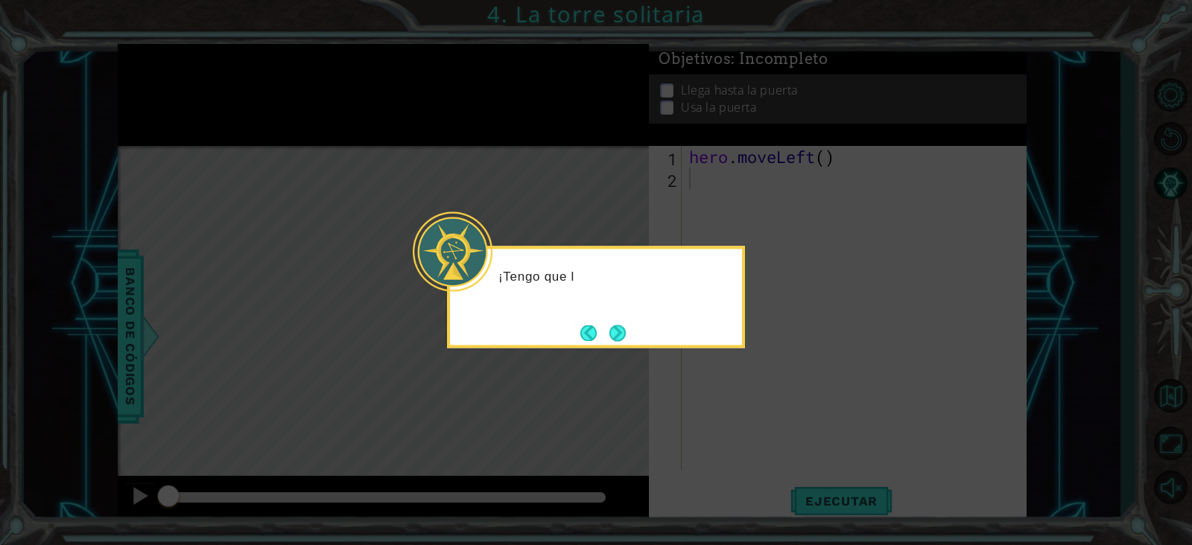
click at [722, 398] on icon at bounding box center [596, 272] width 1192 height 545
click at [648, 359] on icon at bounding box center [596, 272] width 1192 height 545
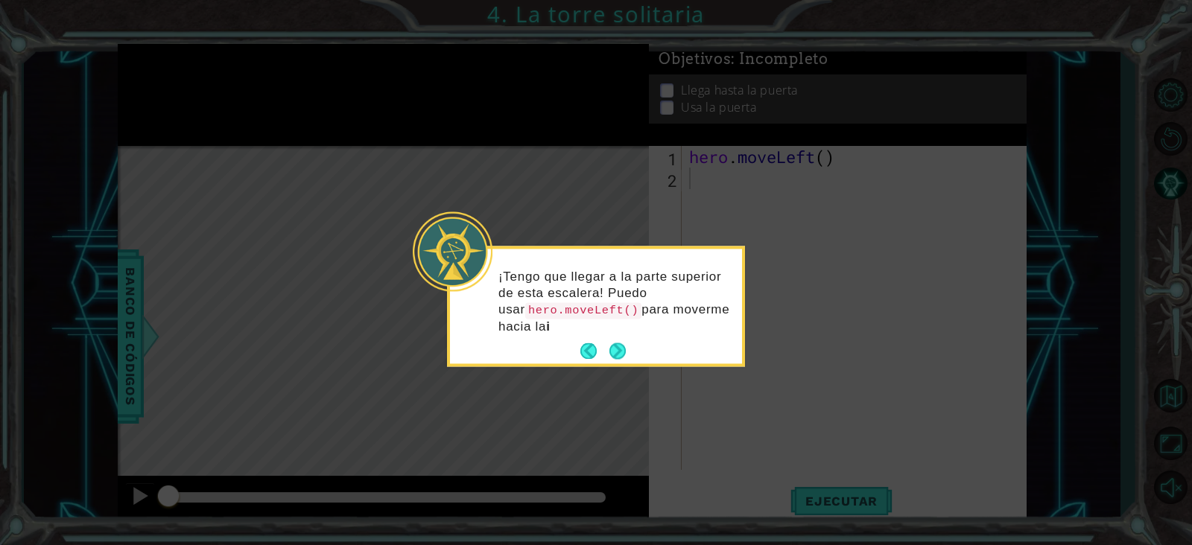
click at [703, 171] on icon at bounding box center [596, 272] width 1192 height 545
click at [726, 150] on icon at bounding box center [596, 272] width 1192 height 545
click at [648, 332] on p "¡Tengo que llegar a la parte superior de [PERSON_NAME]! Puedo usar hero.moveLef…" at bounding box center [614, 302] width 233 height 66
click at [622, 353] on button "Next" at bounding box center [617, 351] width 17 height 17
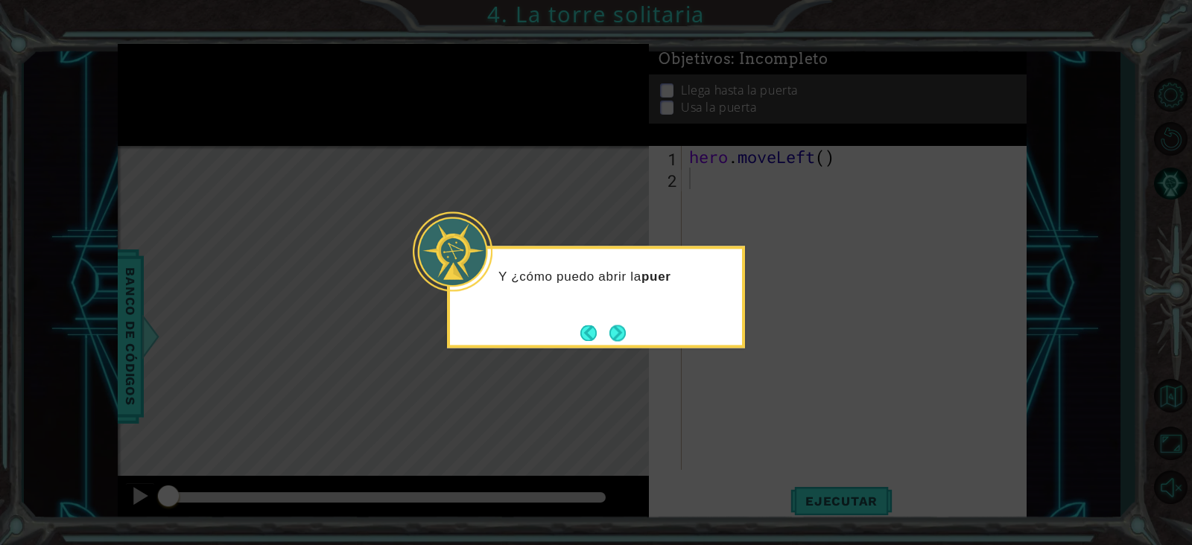
click at [637, 325] on div "Y ¿cómo puedo abrir la puer" at bounding box center [596, 297] width 298 height 102
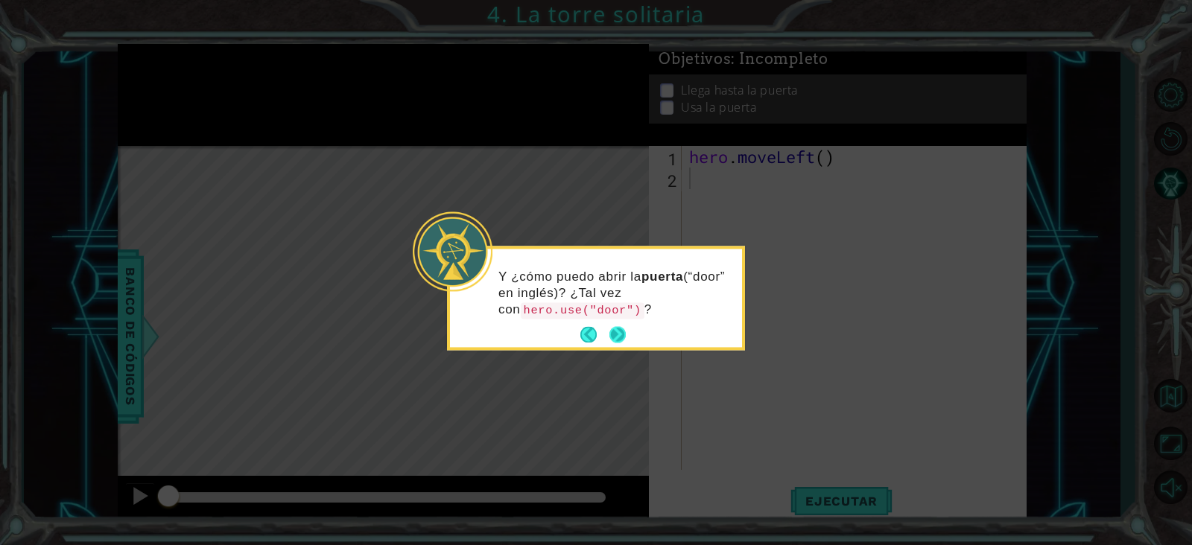
click at [622, 330] on button "Next" at bounding box center [618, 335] width 18 height 18
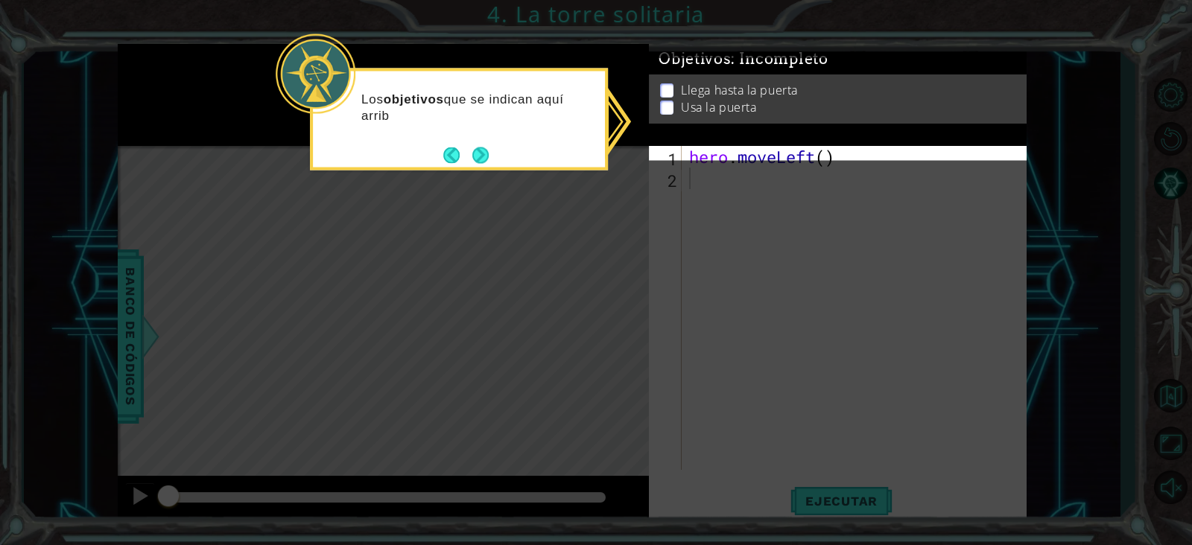
click at [740, 159] on body "1 ההההההההההההההההההההההההההההההההההההההההההההההההההההההההההההההההההההההההההההה…" at bounding box center [596, 272] width 1192 height 545
click at [477, 155] on button "Next" at bounding box center [480, 156] width 17 height 17
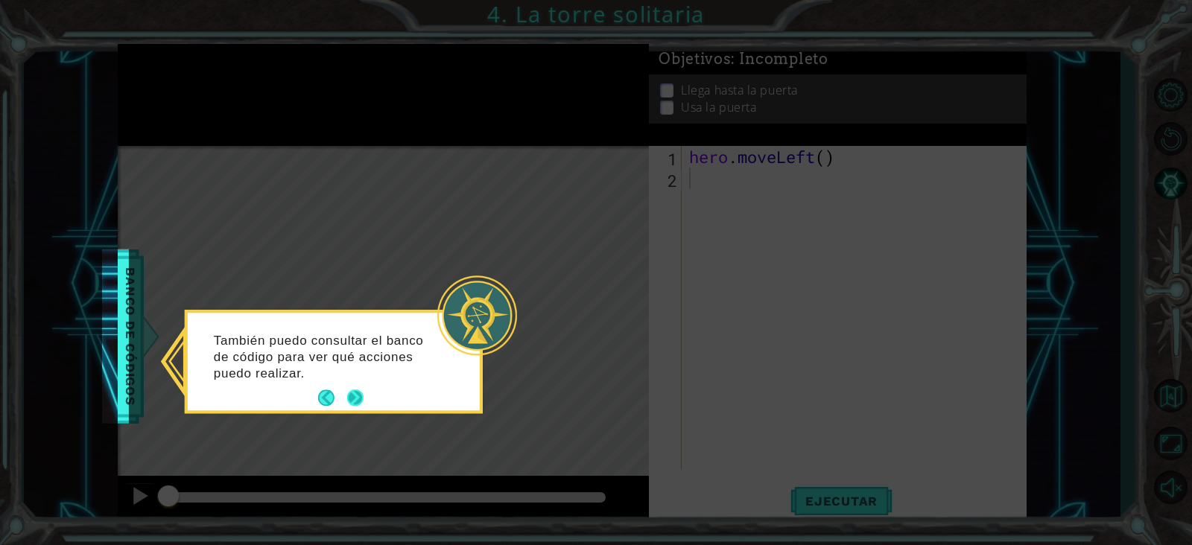
click at [360, 398] on button "Next" at bounding box center [354, 398] width 17 height 17
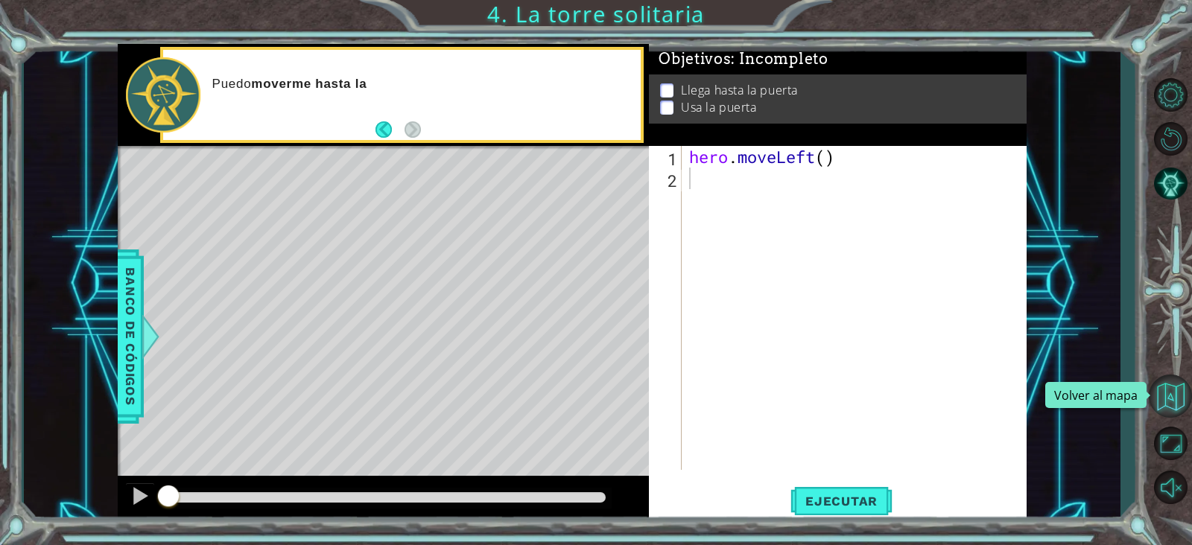
click at [942, 391] on button "Volver al mapa" at bounding box center [1170, 396] width 43 height 43
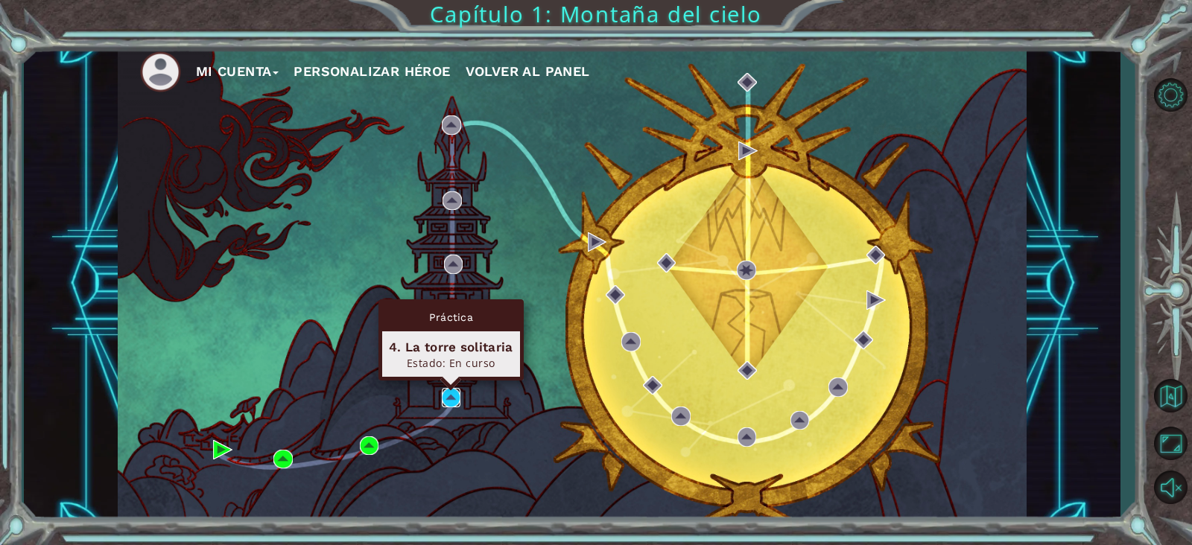
click at [449, 396] on img at bounding box center [451, 397] width 19 height 19
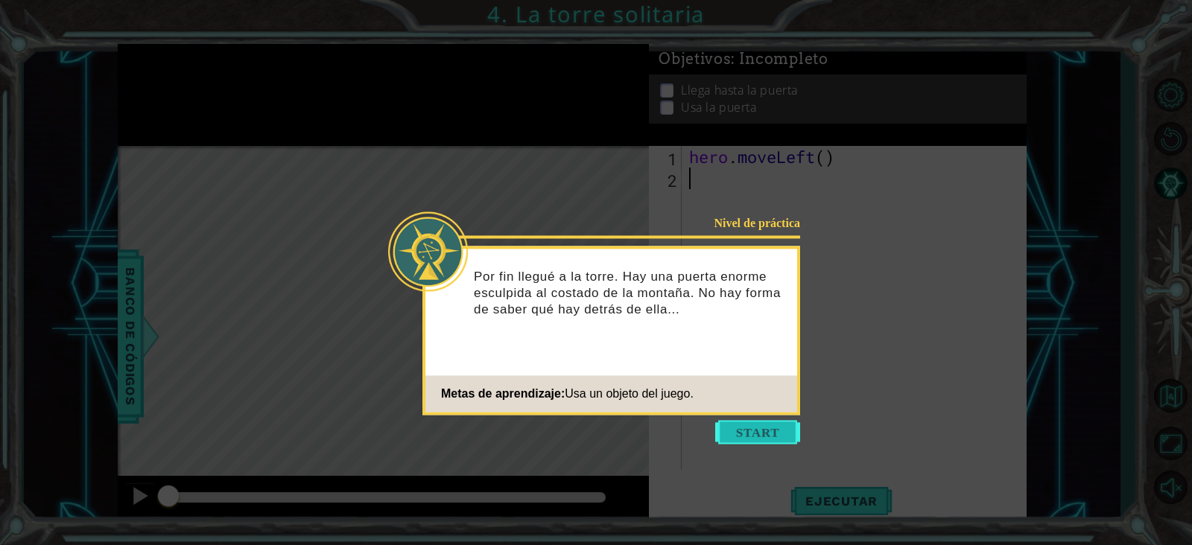
click at [773, 422] on button "Start" at bounding box center [757, 432] width 85 height 24
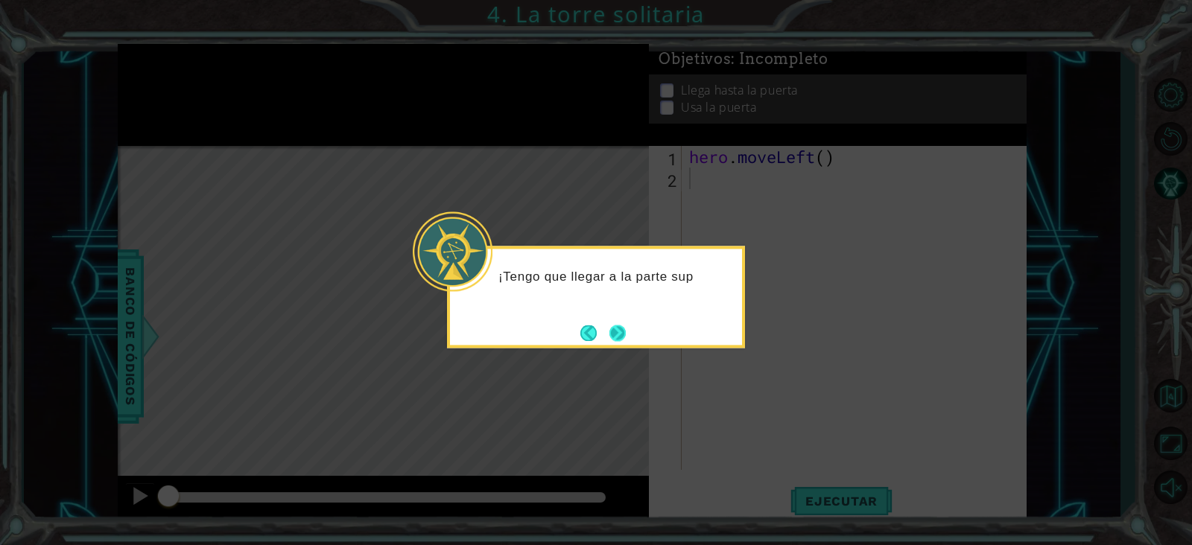
click at [620, 337] on button "Next" at bounding box center [617, 333] width 17 height 17
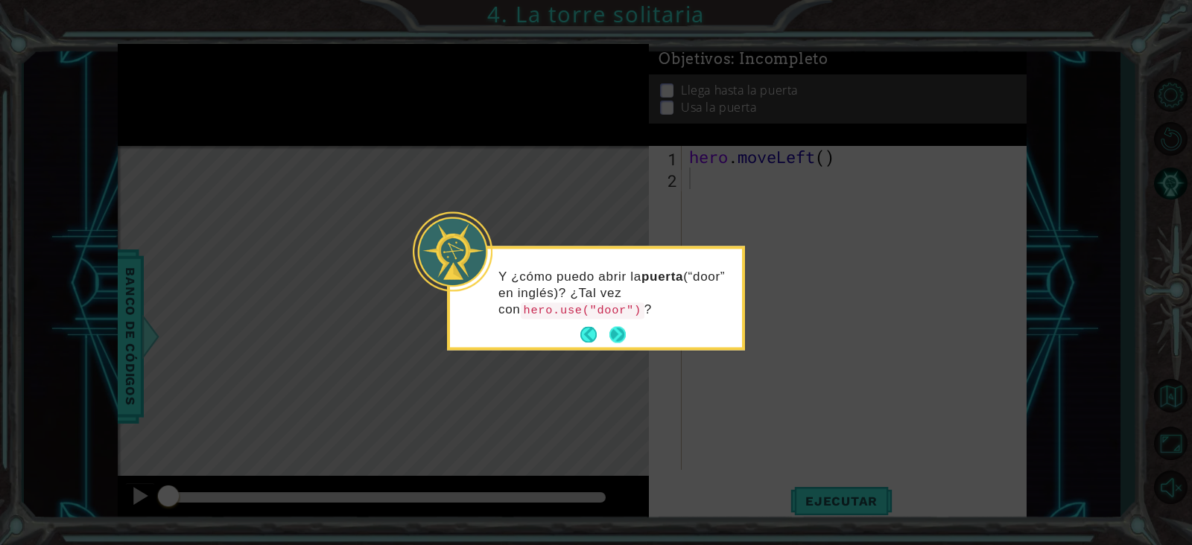
click at [621, 339] on button "Next" at bounding box center [617, 335] width 16 height 16
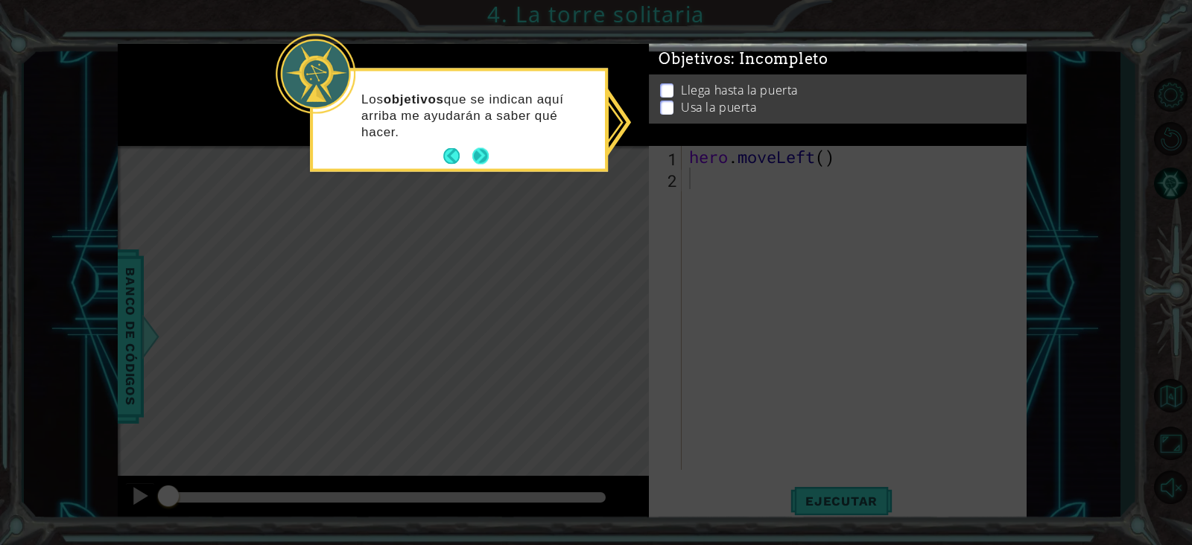
click at [481, 157] on button "Next" at bounding box center [480, 156] width 17 height 17
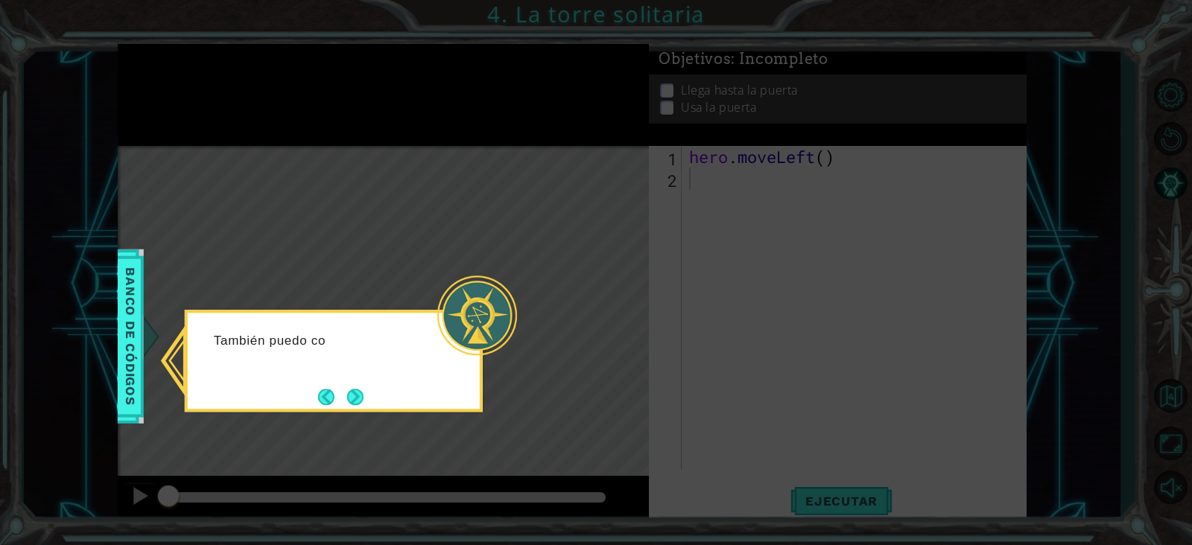
click at [535, 258] on icon at bounding box center [596, 272] width 1192 height 545
click at [352, 391] on button "Next" at bounding box center [354, 396] width 17 height 17
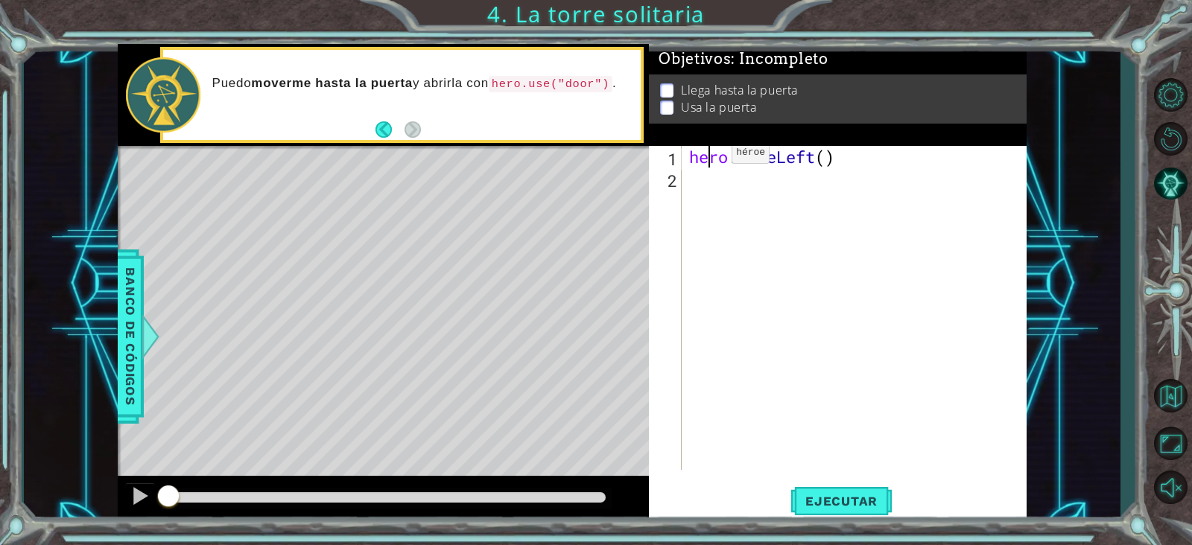
click at [709, 156] on div "hero . moveLeft ( )" at bounding box center [858, 329] width 344 height 367
click at [693, 155] on div "hero . moveLeft ( )" at bounding box center [858, 329] width 344 height 367
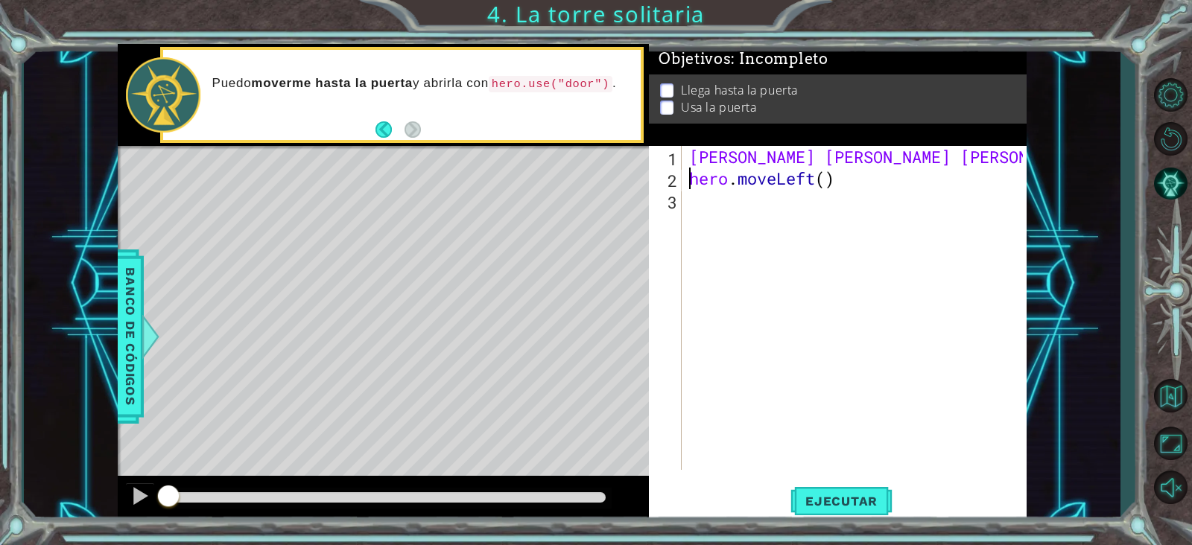
scroll to position [0, 6]
click at [697, 150] on div "[PERSON_NAME] hero . moveLeft ( )" at bounding box center [858, 329] width 344 height 367
click at [697, 156] on div "[PERSON_NAME] hero . moveLeft ( )" at bounding box center [858, 329] width 344 height 367
click at [694, 158] on div "[PERSON_NAME] hero . moveLeft ( )" at bounding box center [858, 329] width 344 height 367
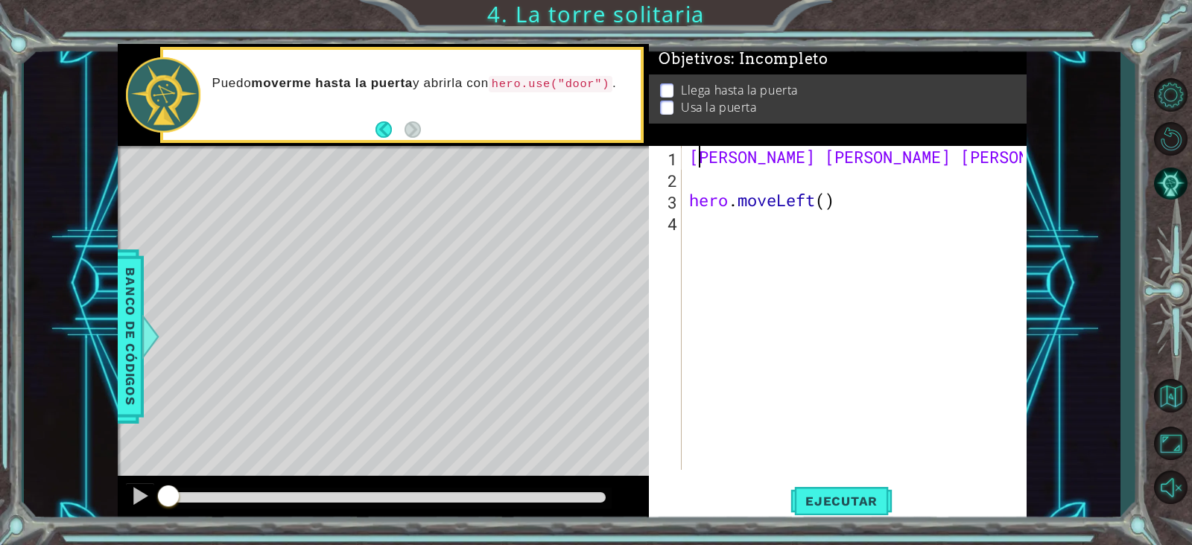
click at [694, 158] on div "[PERSON_NAME] hero . moveLeft ( )" at bounding box center [858, 329] width 344 height 367
click at [694, 158] on div "[PERSON_NAME] hero . moveLeft ( )" at bounding box center [854, 308] width 337 height 324
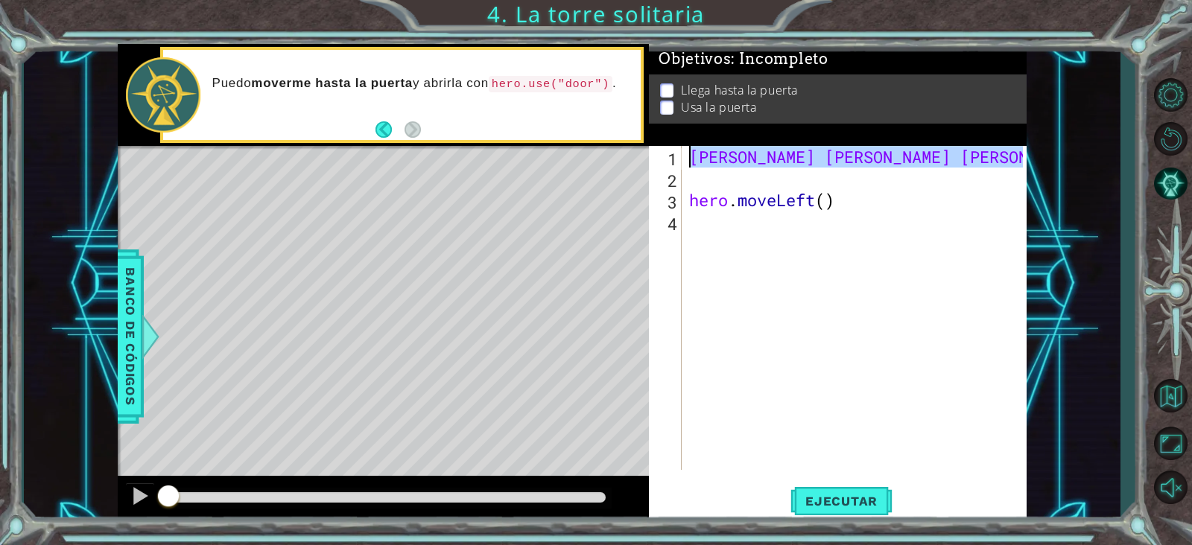
click at [678, 158] on div "1" at bounding box center [667, 159] width 30 height 22
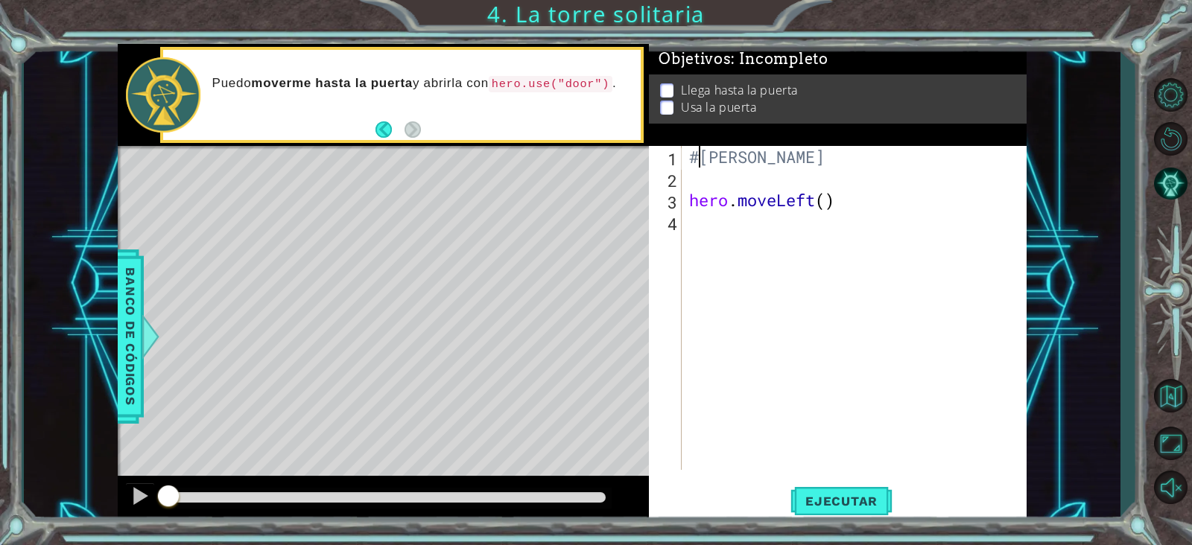
scroll to position [0, 0]
click at [820, 208] on div "#[PERSON_NAME] hero . moveLeft ( )" at bounding box center [858, 329] width 344 height 367
click at [690, 195] on div "#[PERSON_NAME] hero . moveLeft ( )" at bounding box center [858, 329] width 344 height 367
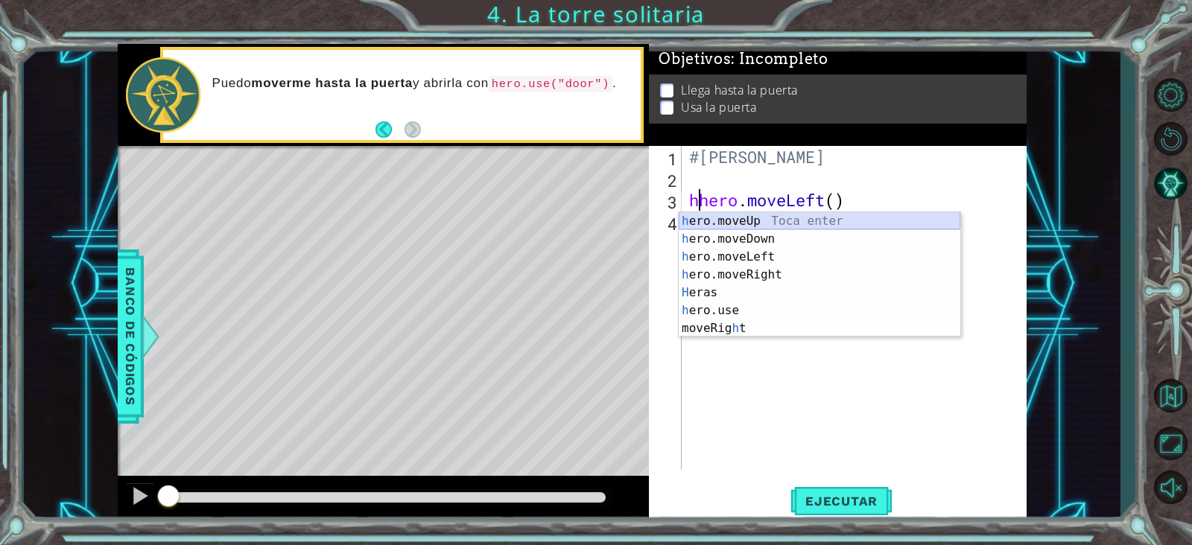
click at [799, 216] on div "h ero.moveUp Toca enter h ero.moveDown Toca enter h ero.moveLeft Toca enter h e…" at bounding box center [820, 292] width 282 height 161
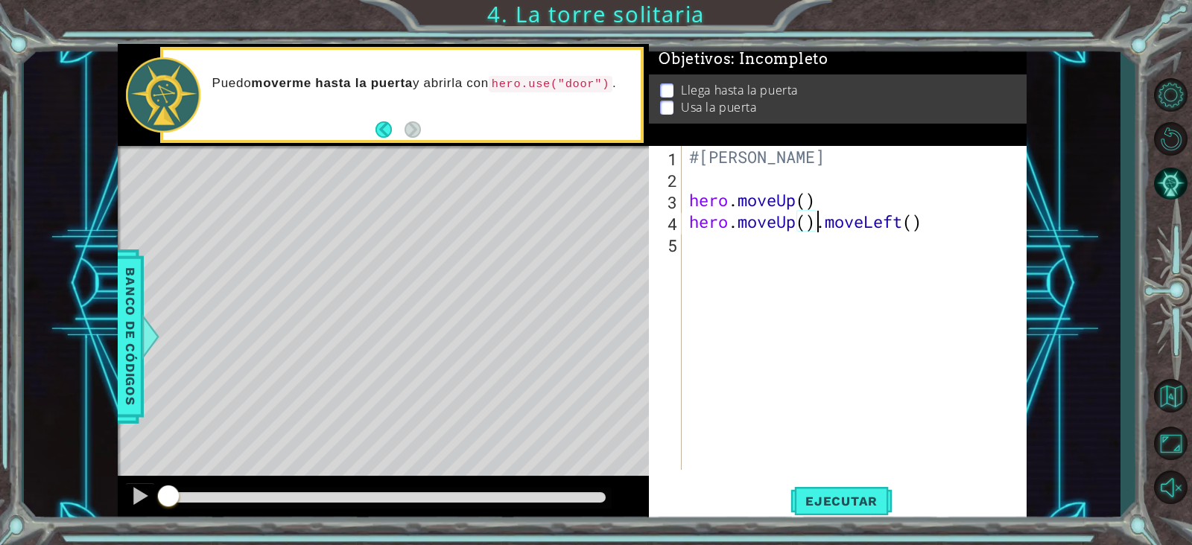
type textarea ".moveLeft()"
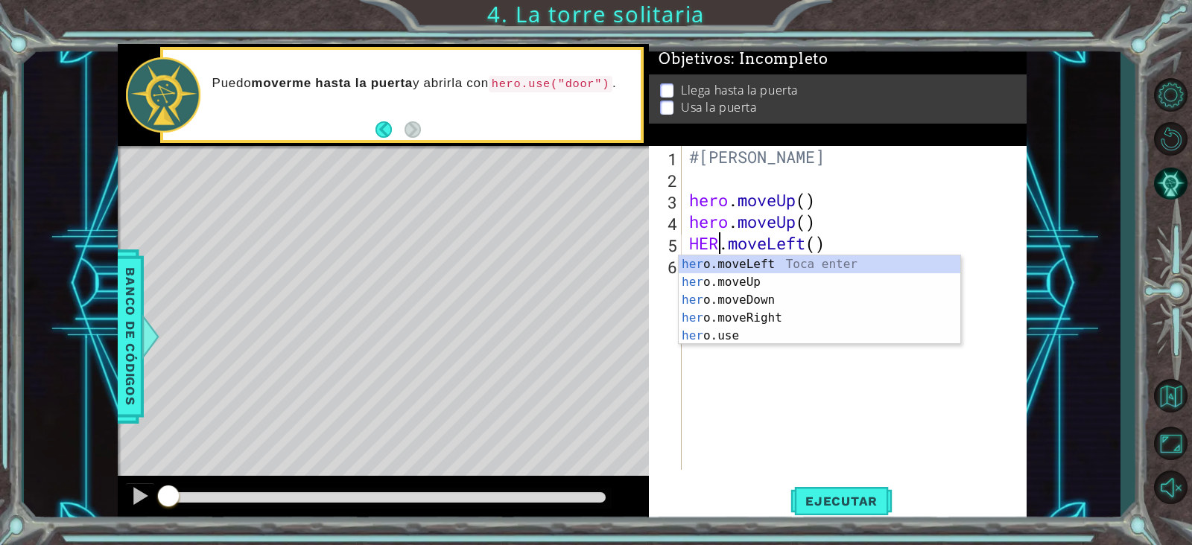
scroll to position [0, 1]
type textarea "hero.moveLeft()"
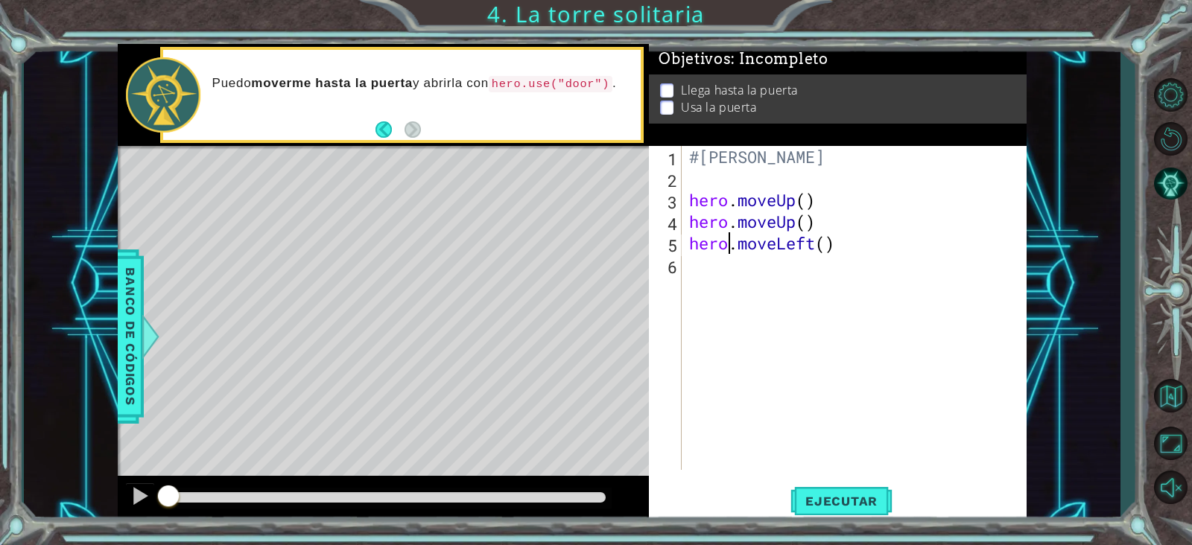
click at [711, 257] on div "#[PERSON_NAME] hero . moveUp ( ) hero . moveUp ( ) hero . moveLeft ( )" at bounding box center [858, 329] width 344 height 367
drag, startPoint x: 877, startPoint y: 264, endPoint x: 778, endPoint y: 214, distance: 110.9
click at [778, 214] on div "#[PERSON_NAME] hero . moveUp ( ) hero . moveUp ( ) hero . moveLeft ( )" at bounding box center [858, 329] width 344 height 367
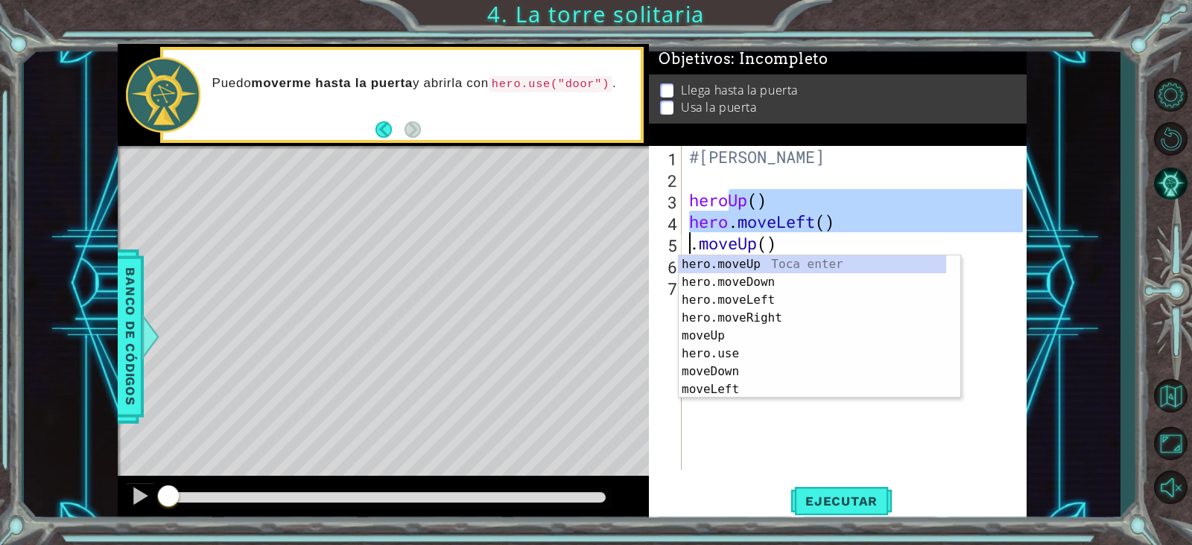
click at [777, 151] on div "#[PERSON_NAME] heroUp ( ) hero . moveLeft ( ) . moveUp ( ) hero . move" at bounding box center [858, 329] width 344 height 367
type textarea "#[PERSON_NAME]"
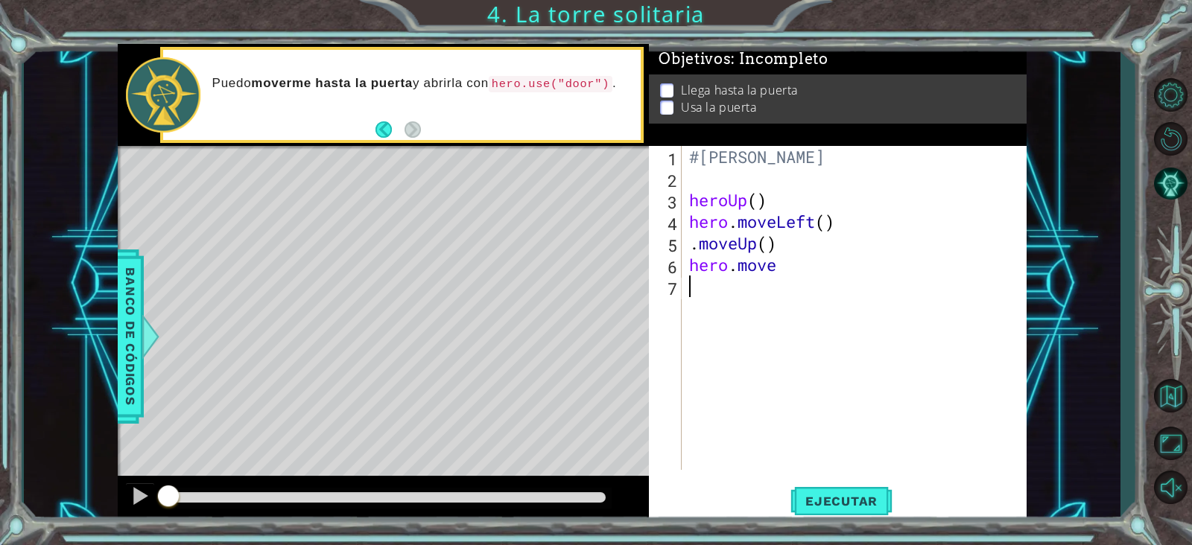
click at [791, 282] on div "#[PERSON_NAME] heroUp ( ) hero . moveLeft ( ) . moveUp ( ) hero . move" at bounding box center [858, 329] width 344 height 367
click at [811, 250] on div "#[PERSON_NAME] heroUp ( ) hero . moveLeft ( ) . moveUp ( ) hero . move" at bounding box center [858, 329] width 344 height 367
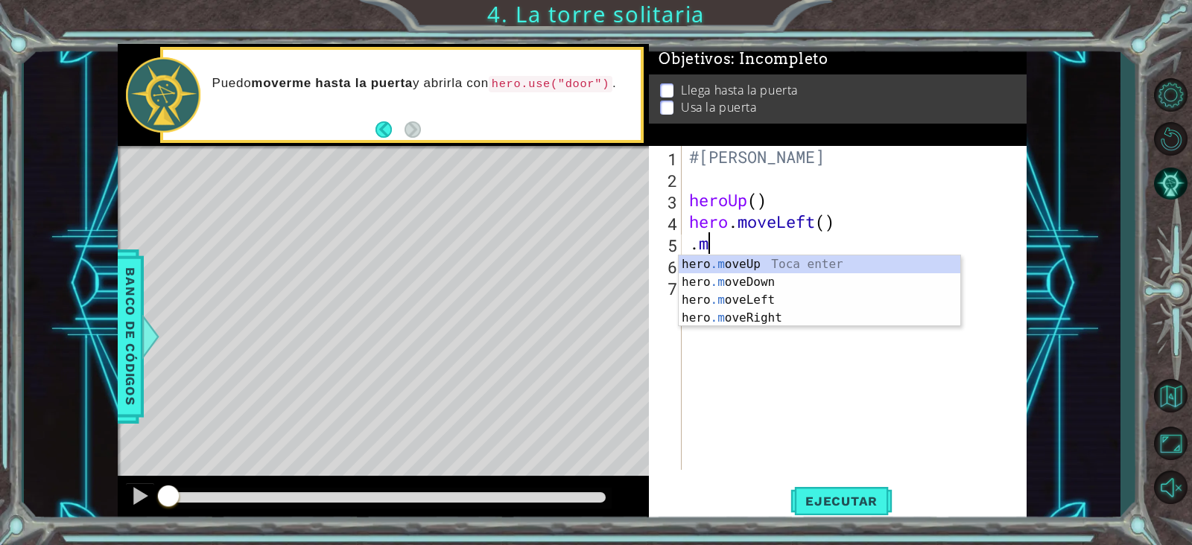
type textarea "."
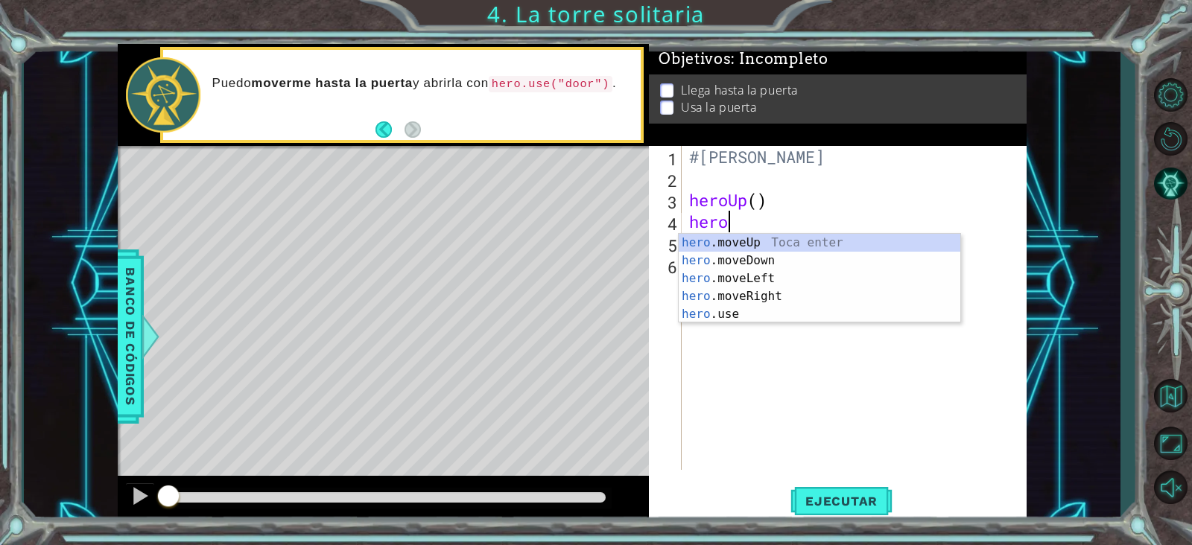
type textarea "h"
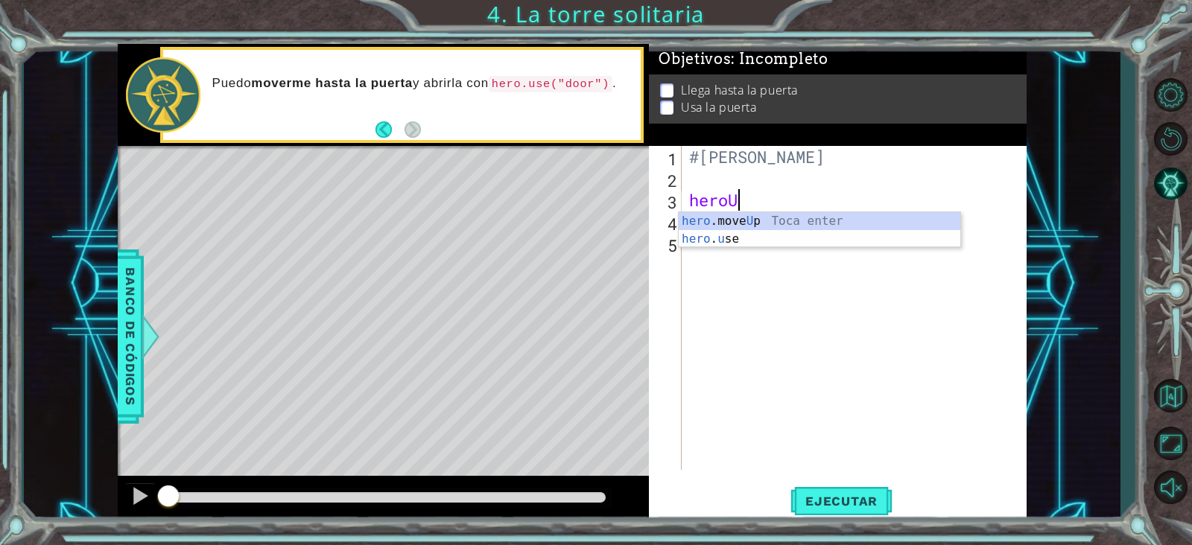
type textarea "h"
type textarea "#[PERSON_NAME]"
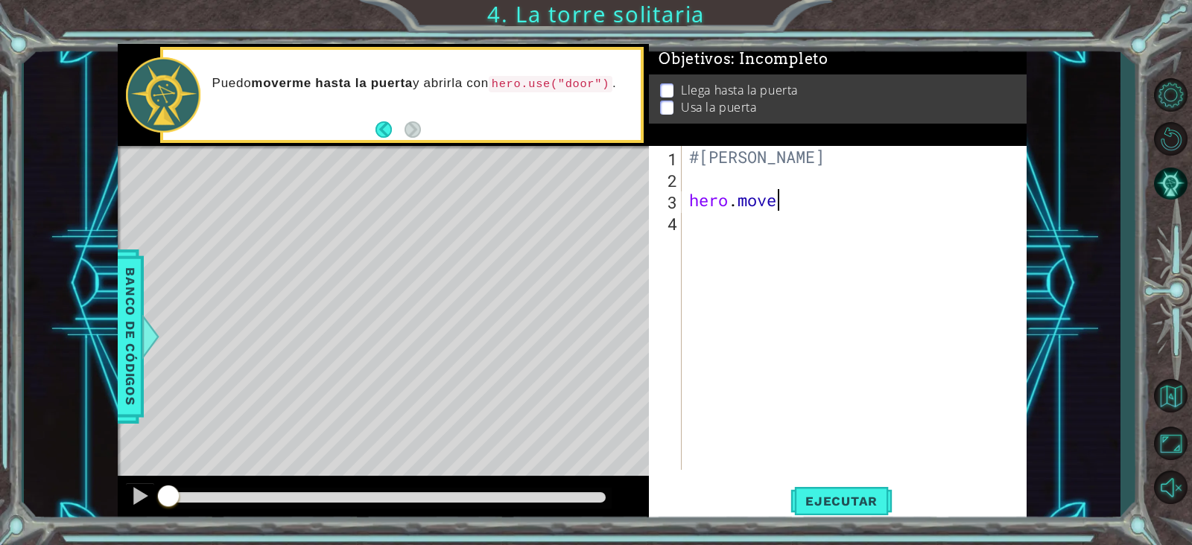
click at [802, 203] on div "#[PERSON_NAME] hero . move" at bounding box center [858, 329] width 344 height 367
type textarea "hero.move"
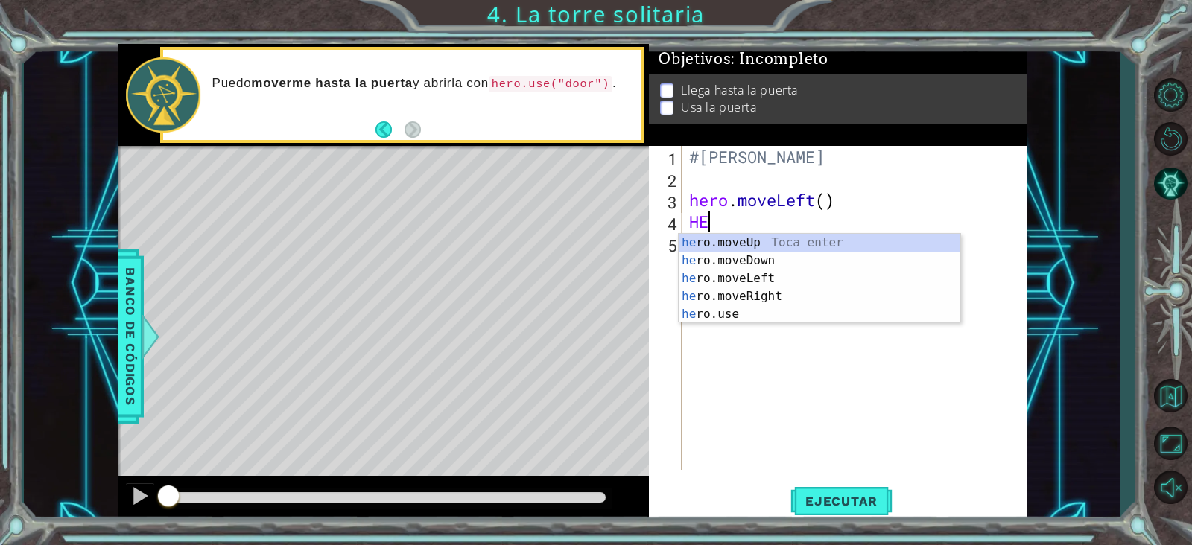
type textarea "HER"
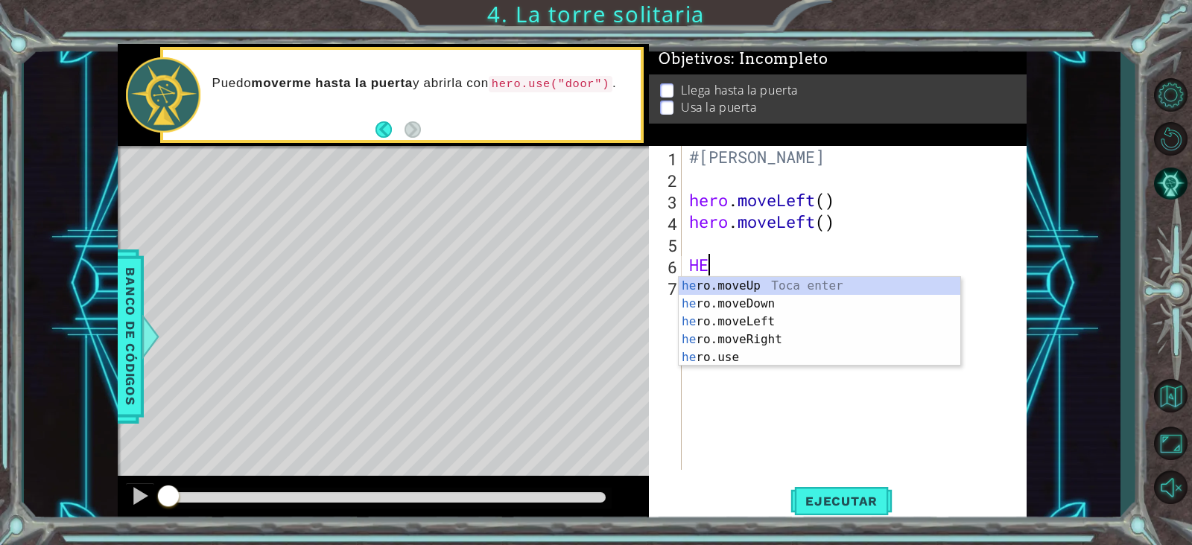
type textarea "HERO"
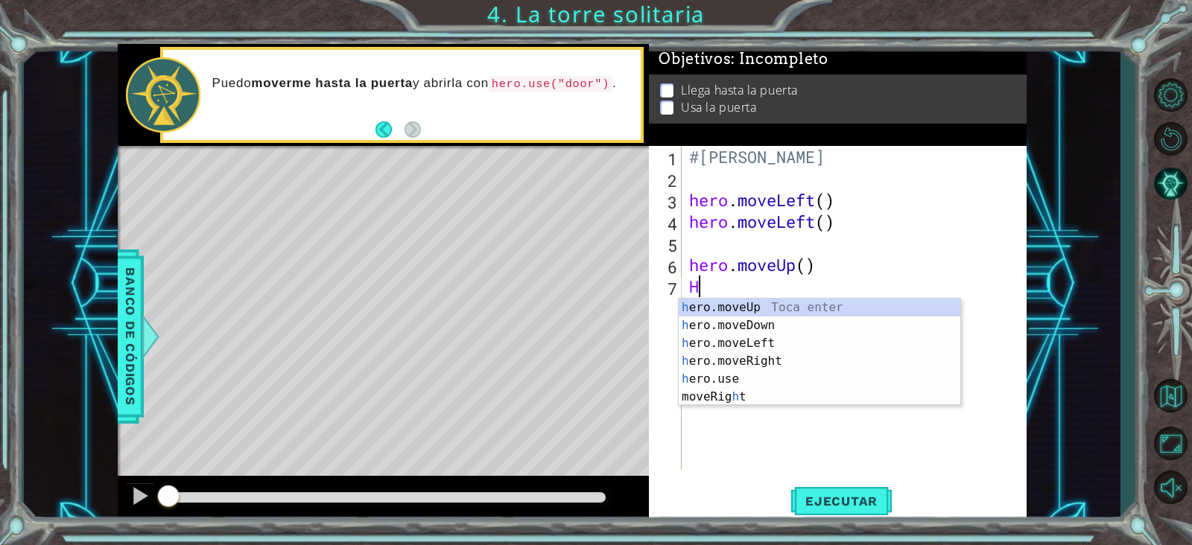
type textarea "HE"
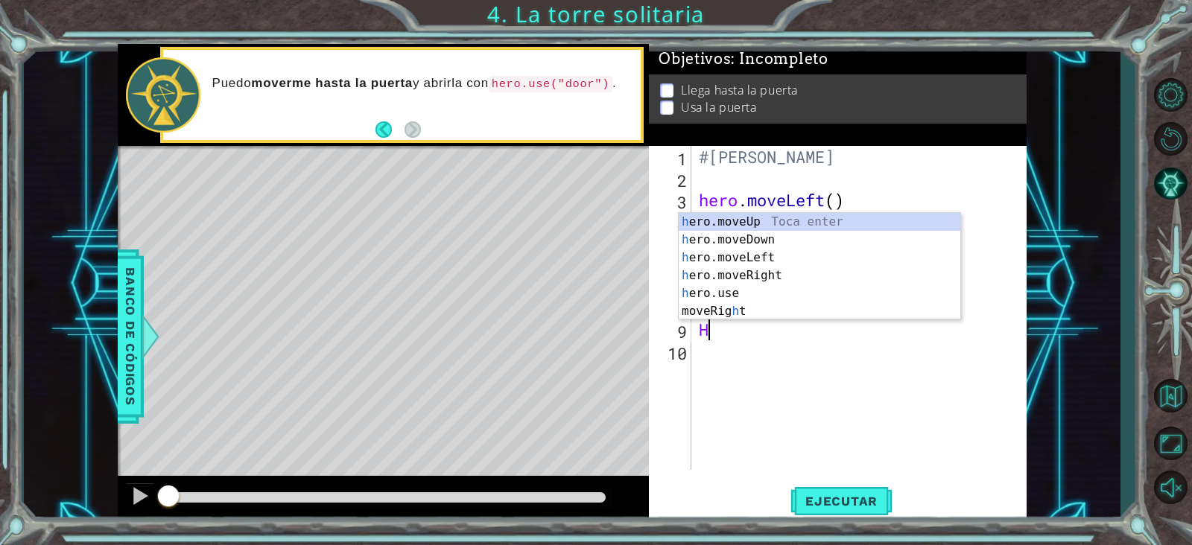
type textarea "HE"
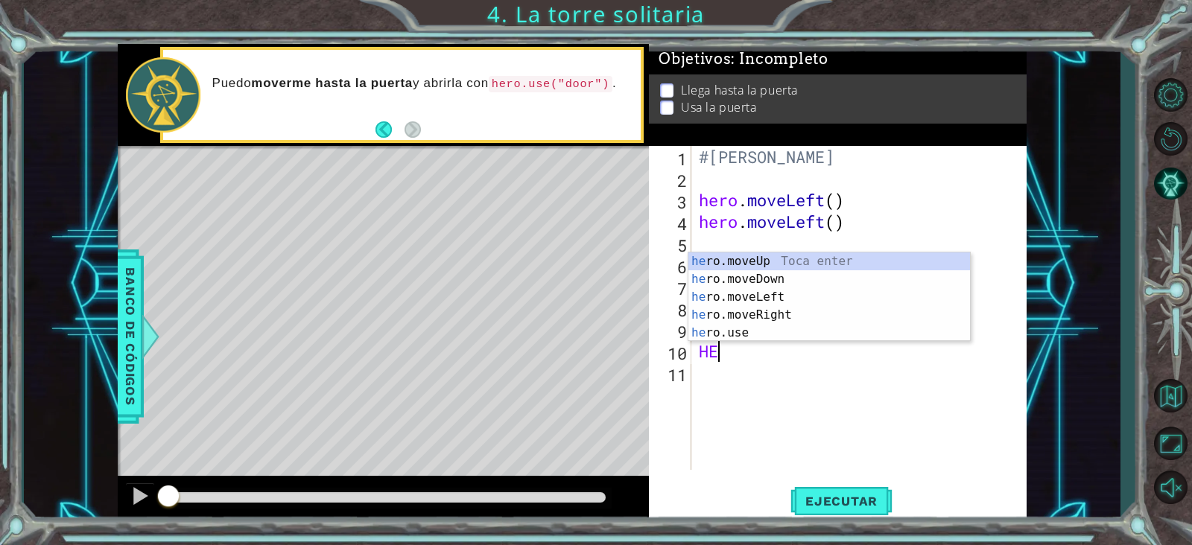
type textarea "HERO"
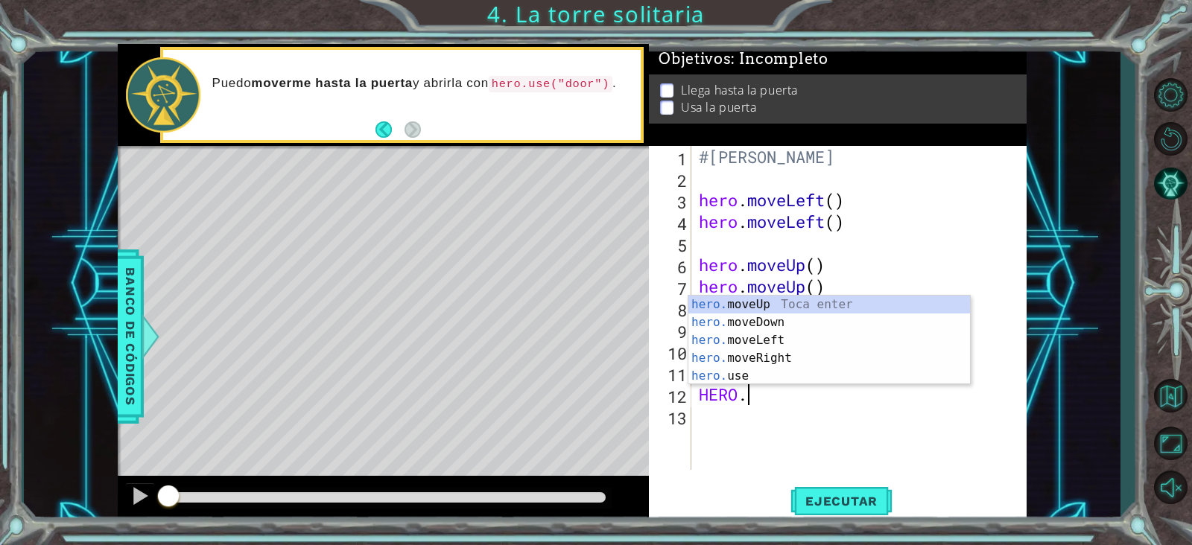
scroll to position [0, 1]
type textarea "H"
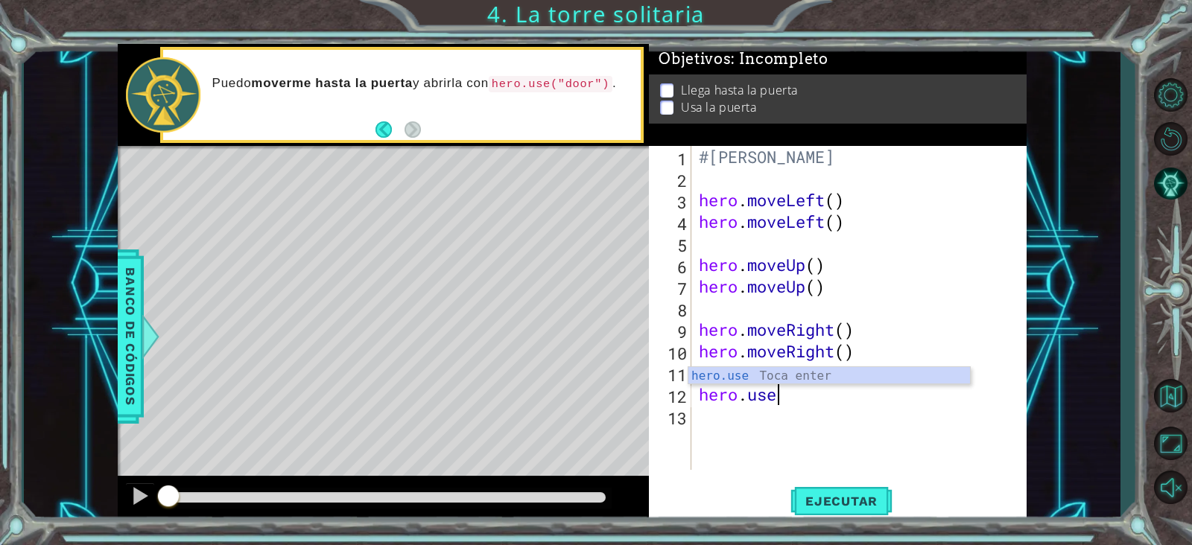
scroll to position [0, 3]
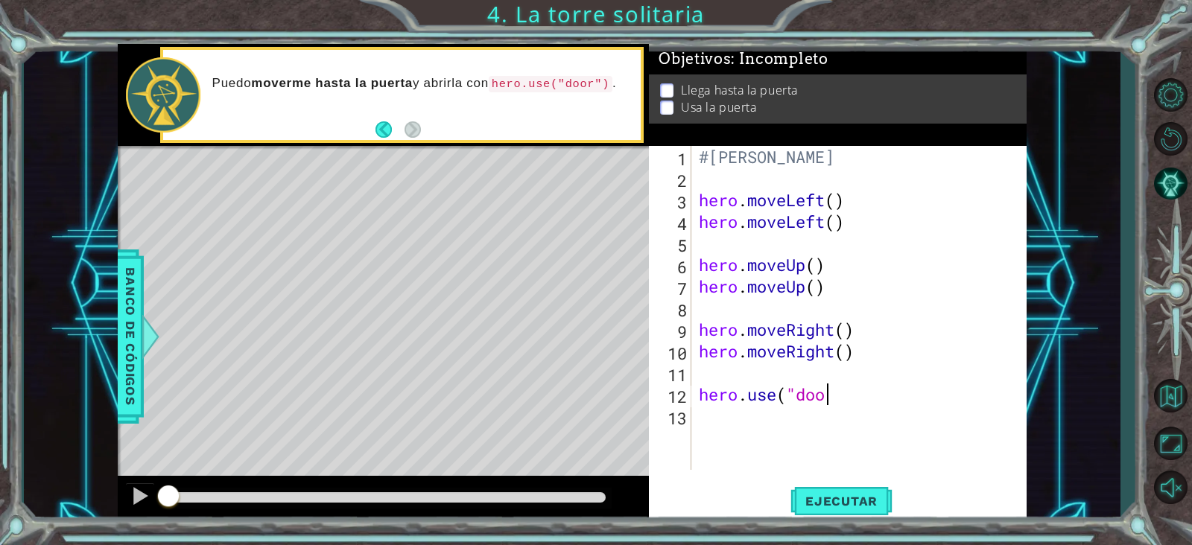
type textarea "hero.use("door"
type textarea "hero.use("door")"
click at [808, 435] on button "Ejecutar" at bounding box center [841, 502] width 102 height 38
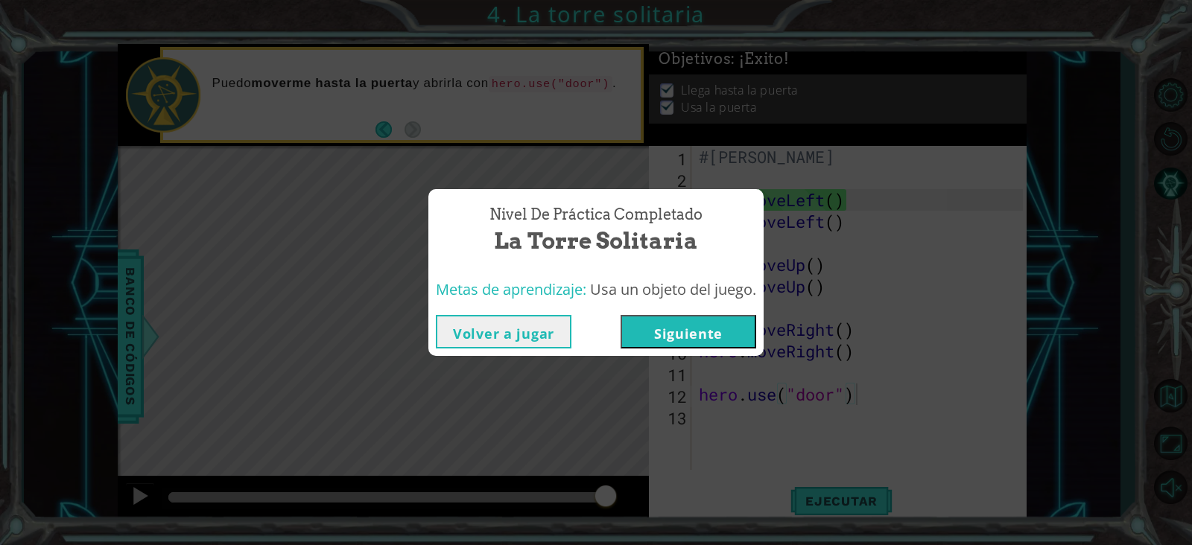
click at [533, 333] on button "Volver a jugar" at bounding box center [504, 332] width 136 height 34
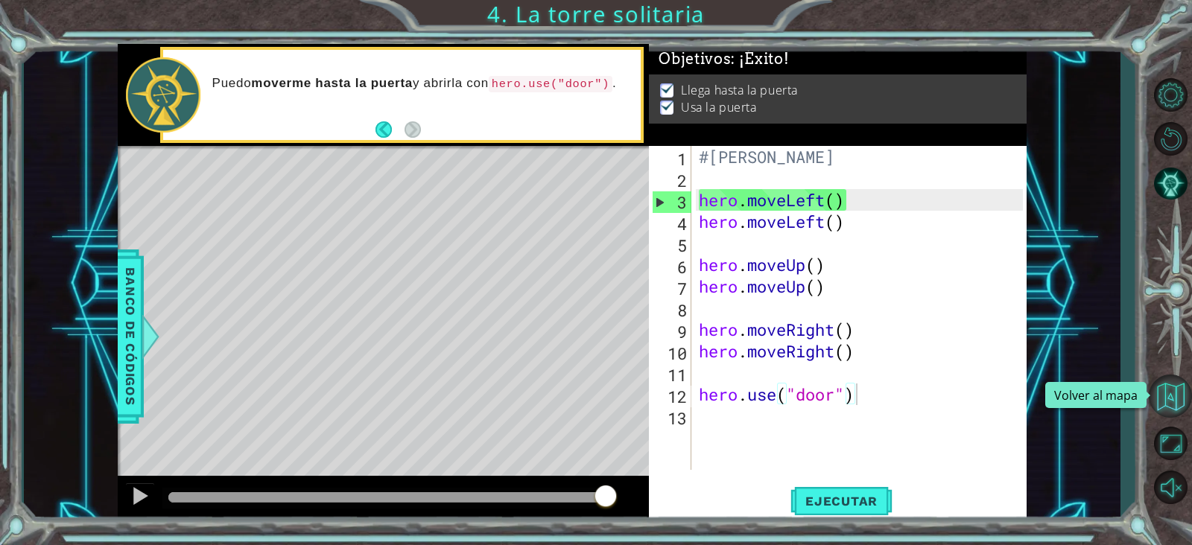
click at [942, 416] on button "Volver al mapa" at bounding box center [1170, 396] width 43 height 43
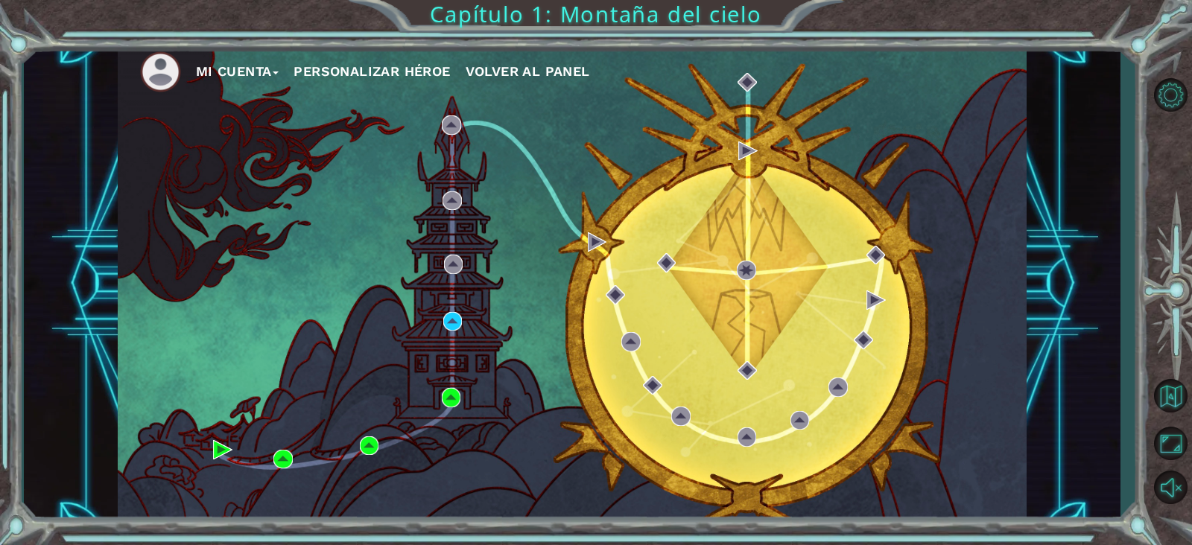
click at [258, 67] on button "Mi Cuenta" at bounding box center [237, 71] width 83 height 22
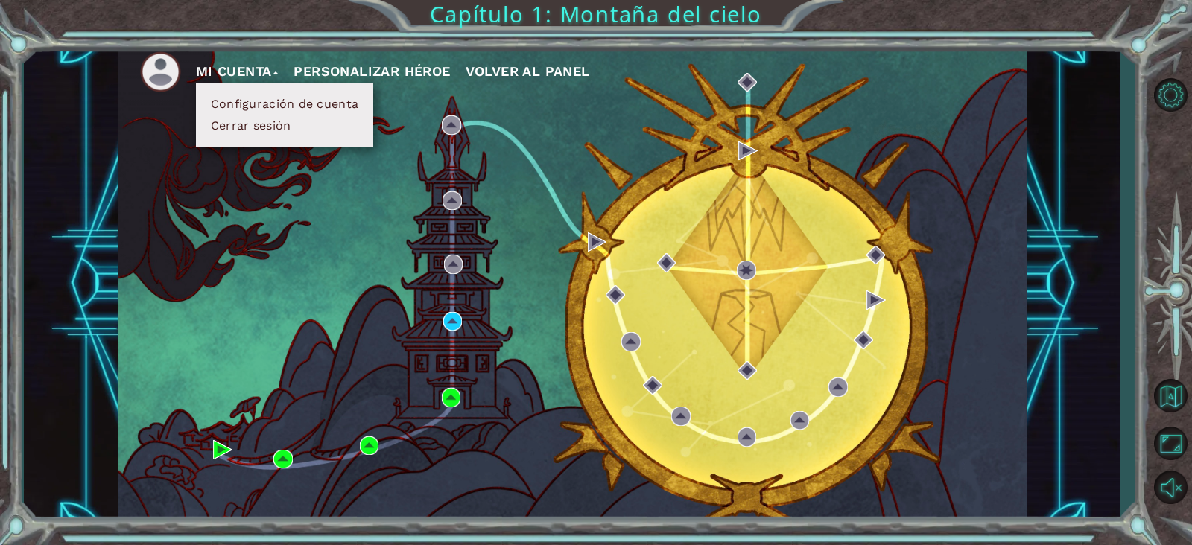
click at [301, 128] on li "Cerrar sesión" at bounding box center [284, 126] width 156 height 16
click at [257, 128] on button "Cerrar sesión" at bounding box center [250, 126] width 89 height 16
